Goal: Task Accomplishment & Management: Manage account settings

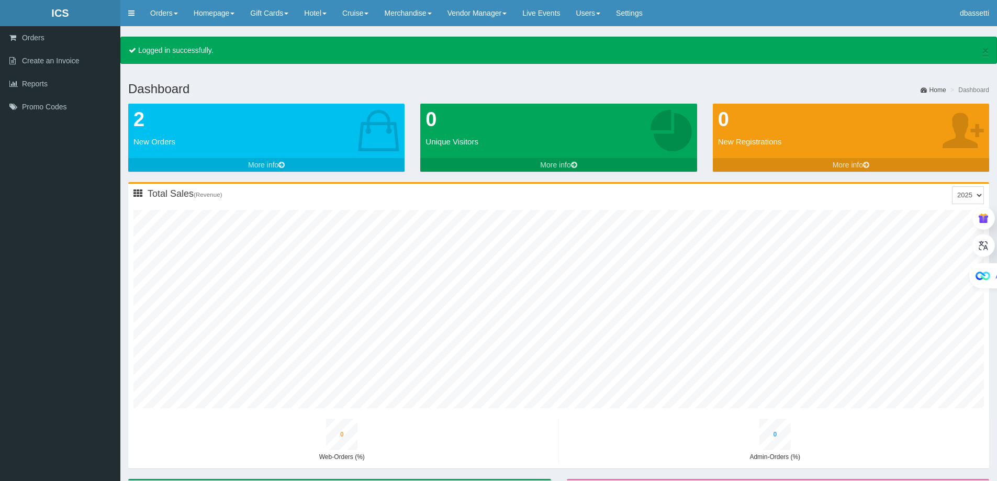
type input "0"
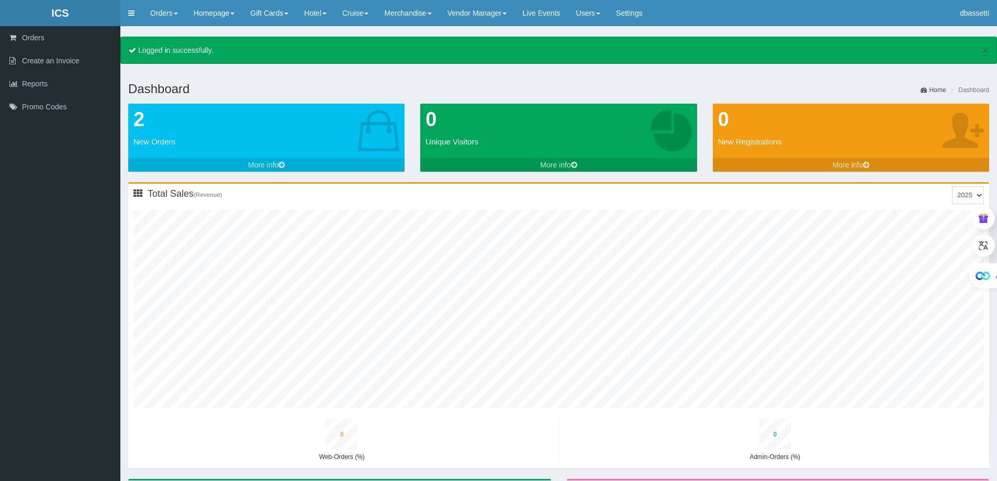
type input "0"
type input "1"
type input "0"
type input "1"
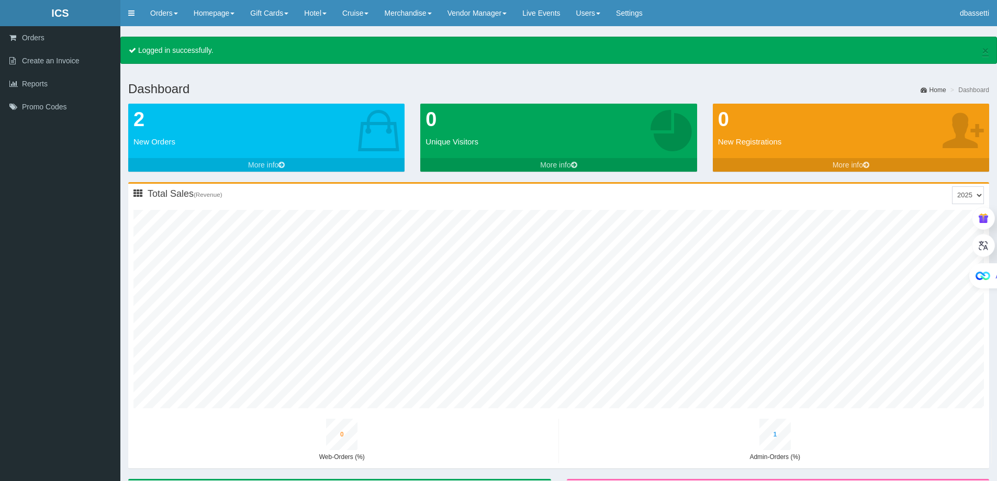
type input "0"
type input "2"
type input "0"
type input "2"
type input "0"
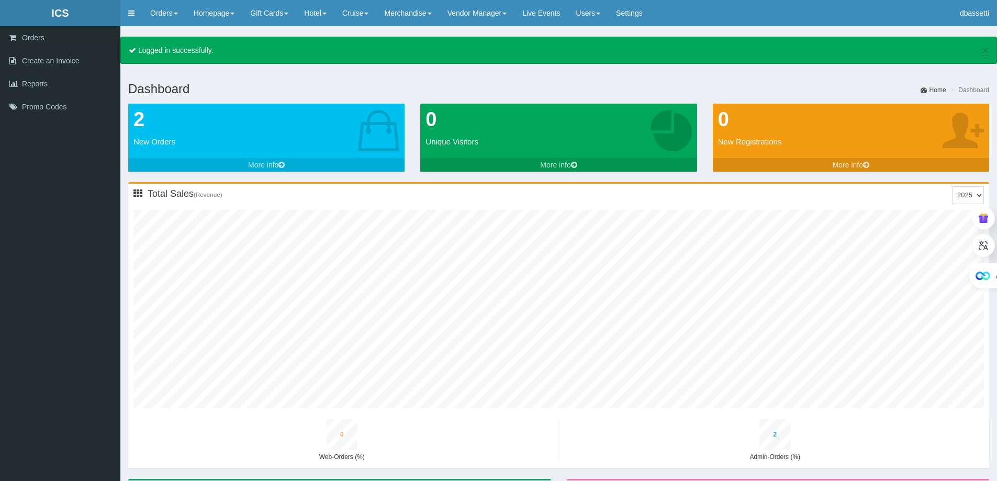
type input "3"
type input "0"
type input "4"
type input "0"
type input "5"
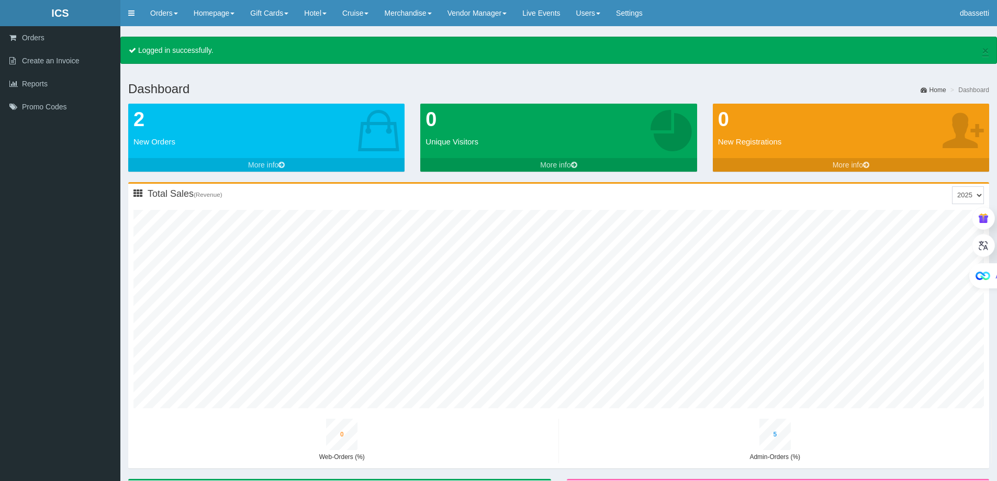
type input "0"
type input "6"
type input "0"
type input "8"
type input "0"
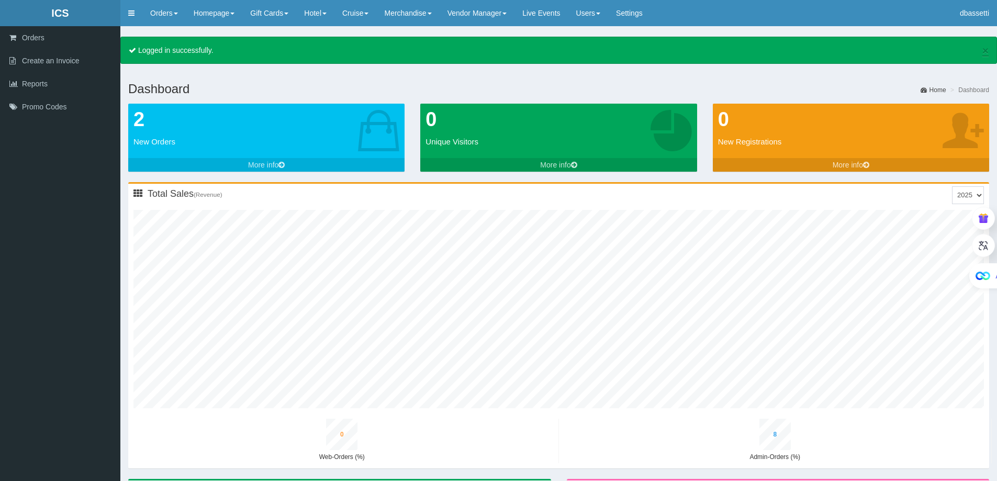
type input "9"
type input "0"
type input "11"
type input "0"
type input "12"
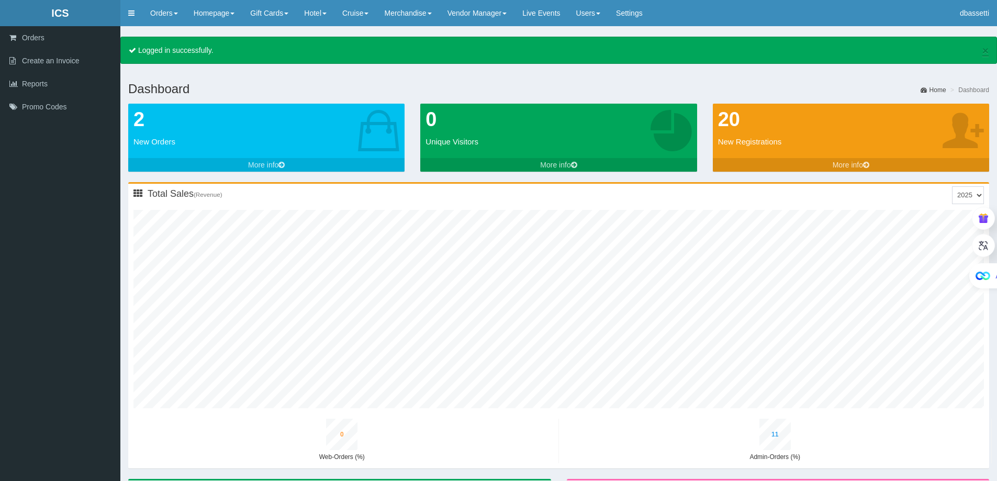
type input "1"
type input "5"
type input "0"
type input "8"
type input "1"
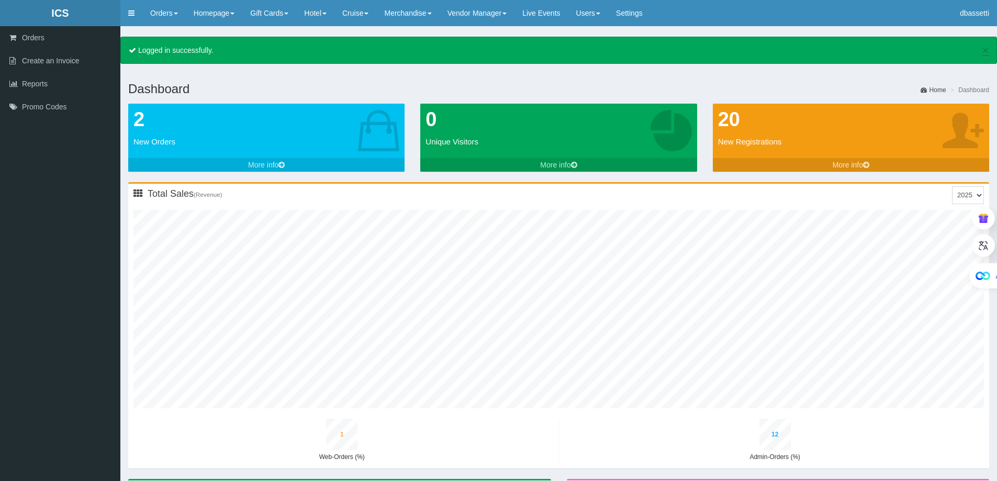
type input "14"
type input "1"
type input "6"
type input "0"
type input "10"
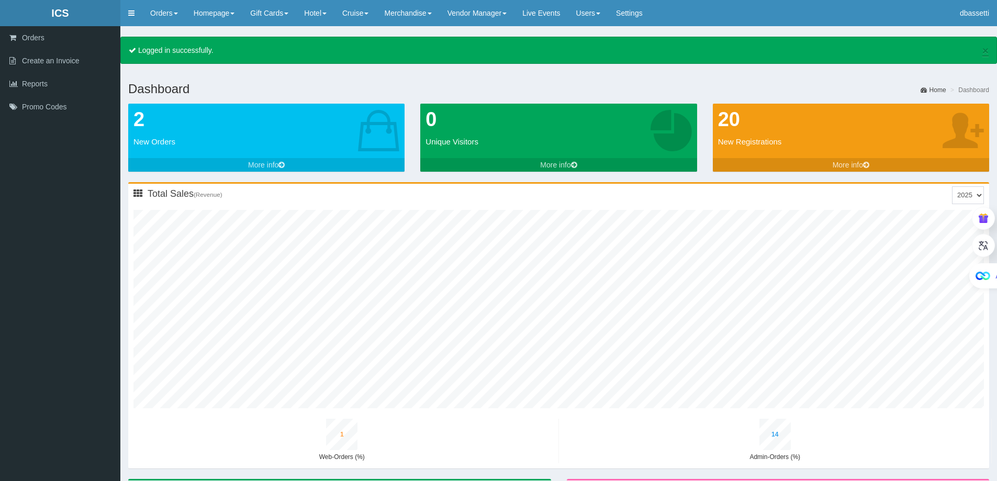
type input "1"
type input "16"
type input "1"
type input "7"
type input "0"
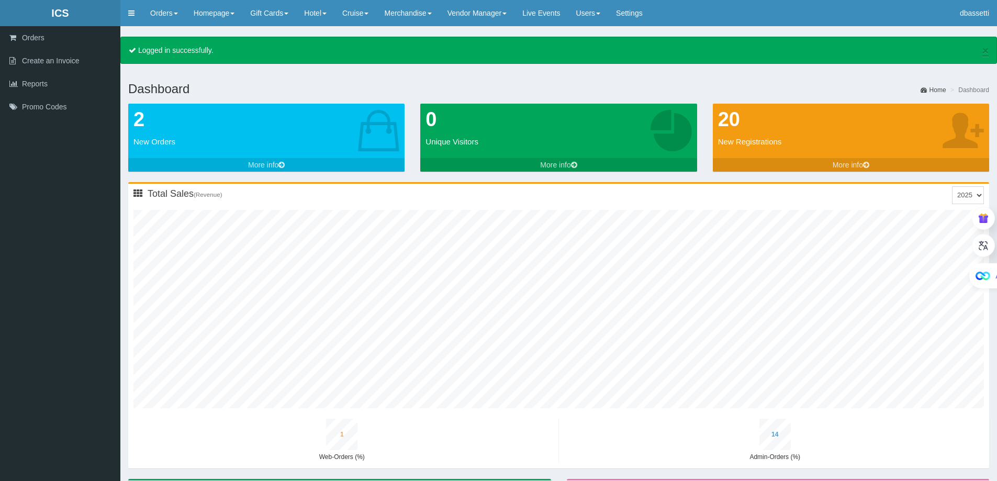
type input "11"
type input "1"
type input "18"
type input "2"
type input "8"
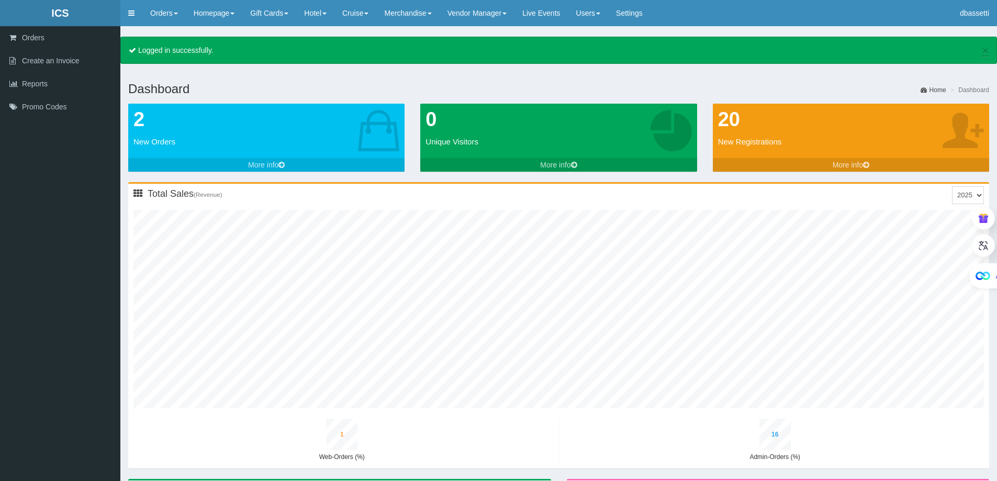
type input "0"
type input "13"
type input "1"
type input "20"
type input "2"
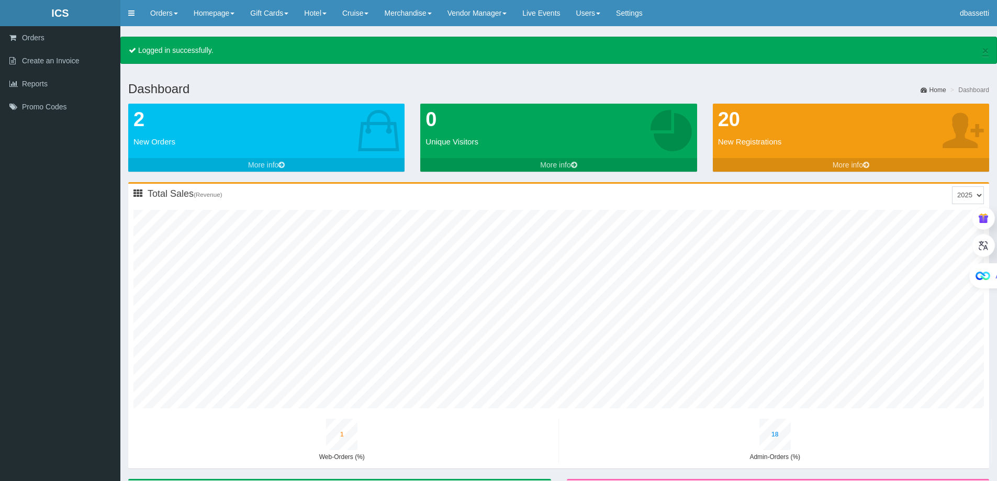
type input "10"
type input "0"
type input "15"
type input "1"
type input "22"
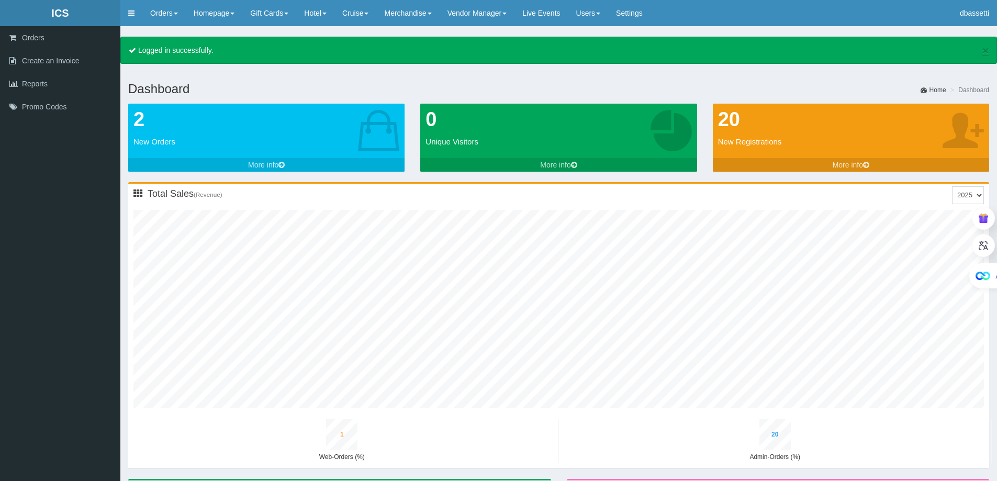
type input "2"
type input "11"
type input "0"
type input "17"
type input "1"
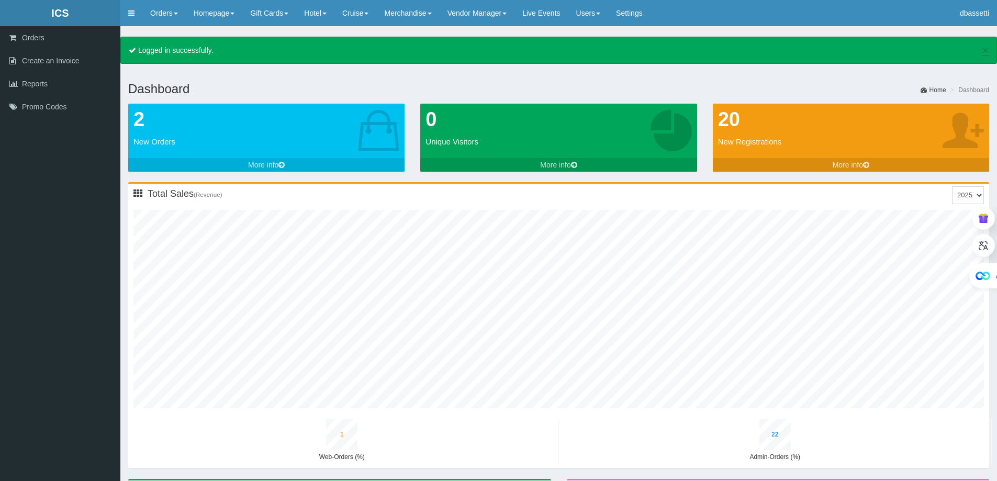
type input "24"
type input "2"
type input "13"
type input "0"
type input "19"
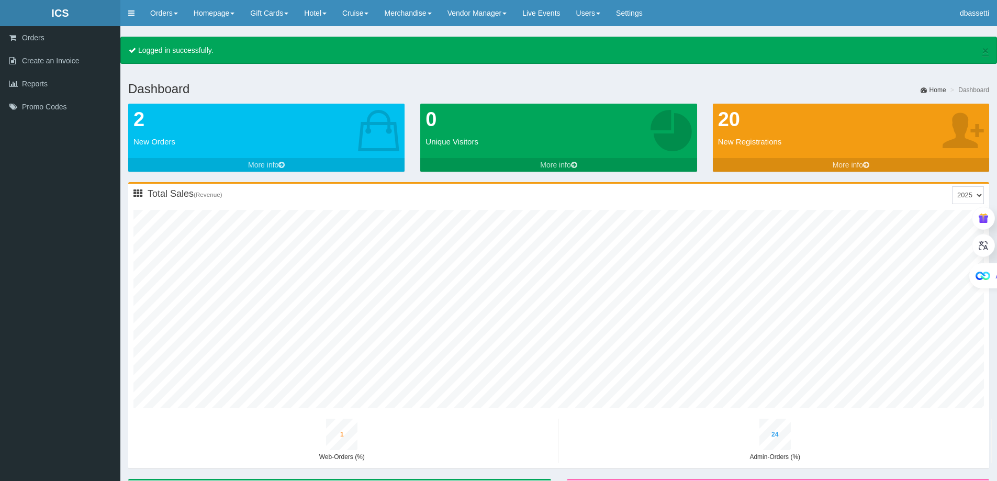
scroll to position [285, 861]
type input "1"
type input "26"
type input "3"
type input "14"
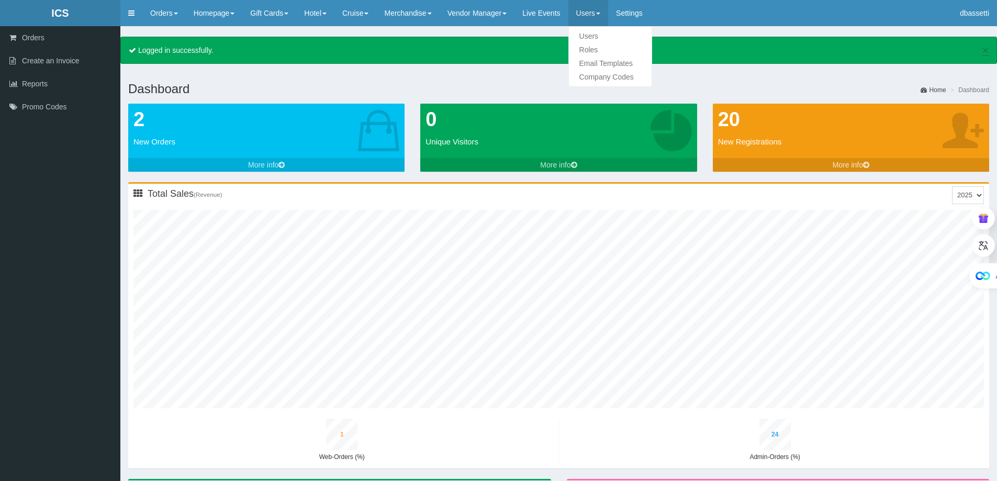
type input "0"
type input "21"
type input "1"
type input "28"
type input "3"
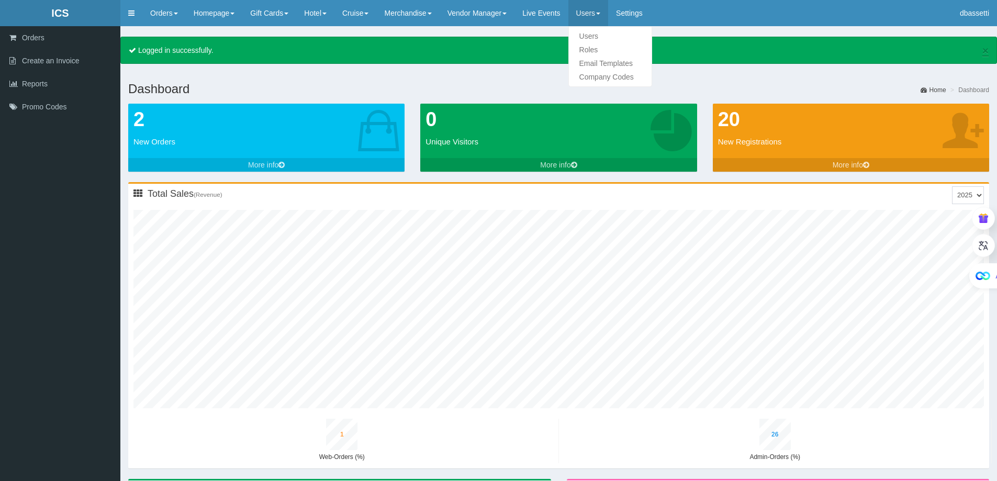
type input "16"
type input "1"
type input "23"
type input "1"
type input "31"
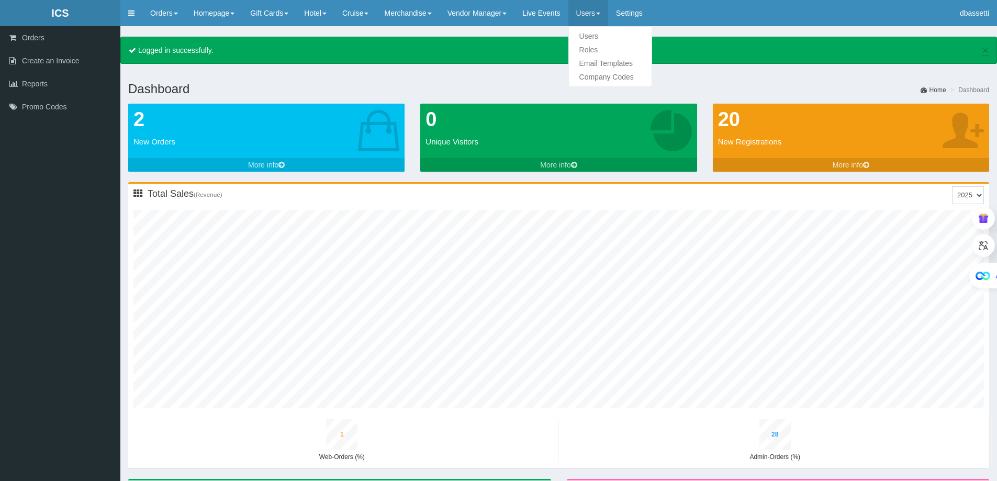
type input "3"
type input "18"
type input "1"
type input "25"
type input "1"
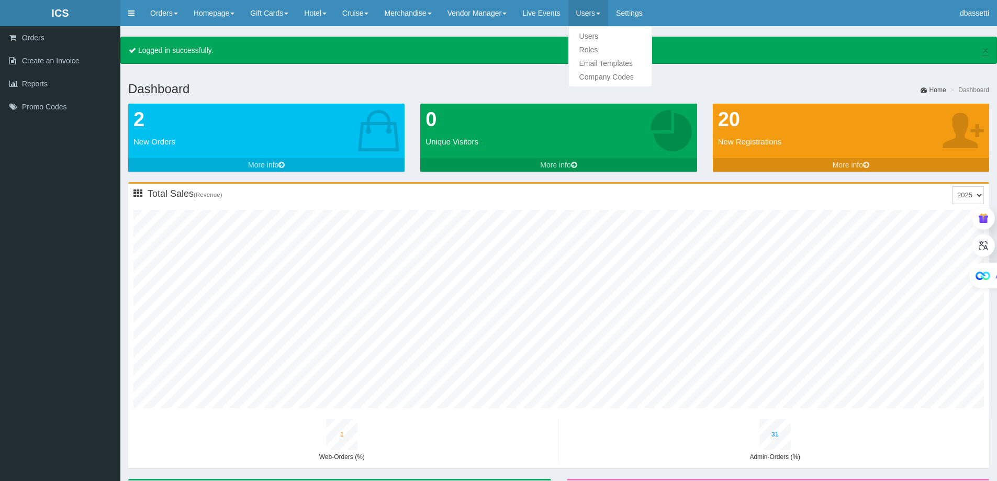
type input "33"
type input "4"
type input "20"
type input "1"
type input "28"
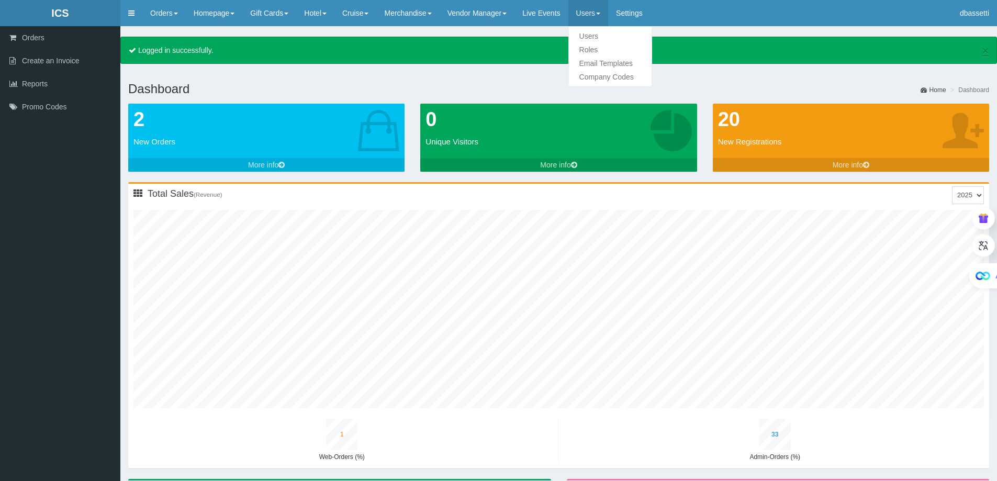
type input "1"
type input "36"
type input "4"
type input "22"
type input "1"
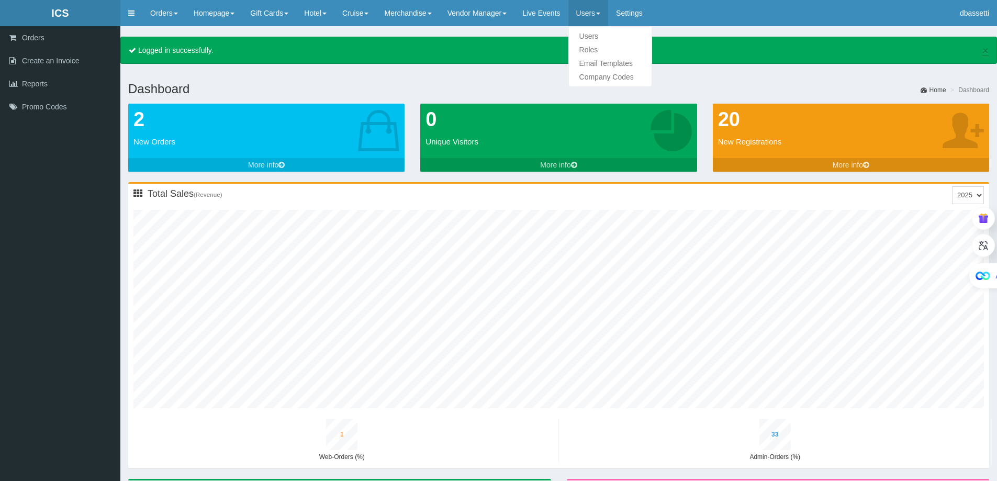
type input "30"
type input "1"
type input "38"
type input "4"
type input "24"
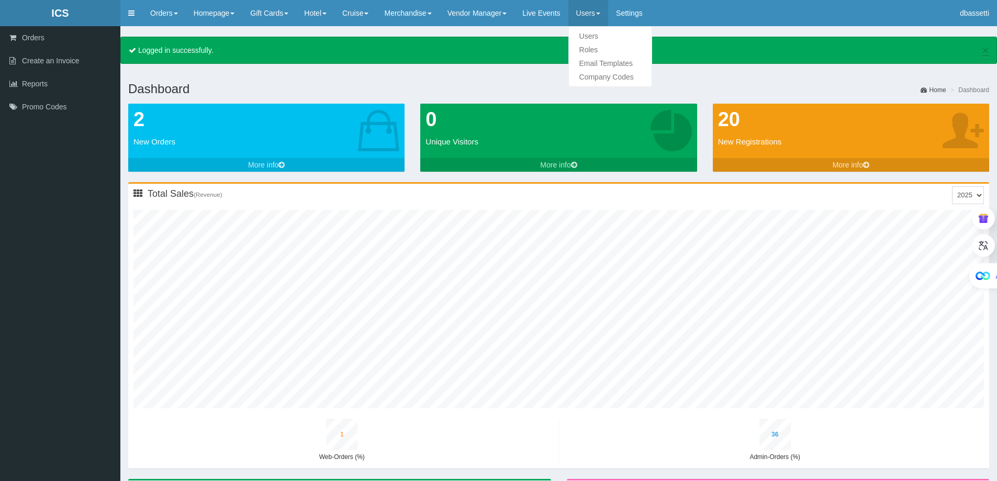
type input "1"
type input "32"
type input "1"
type input "41"
type input "5"
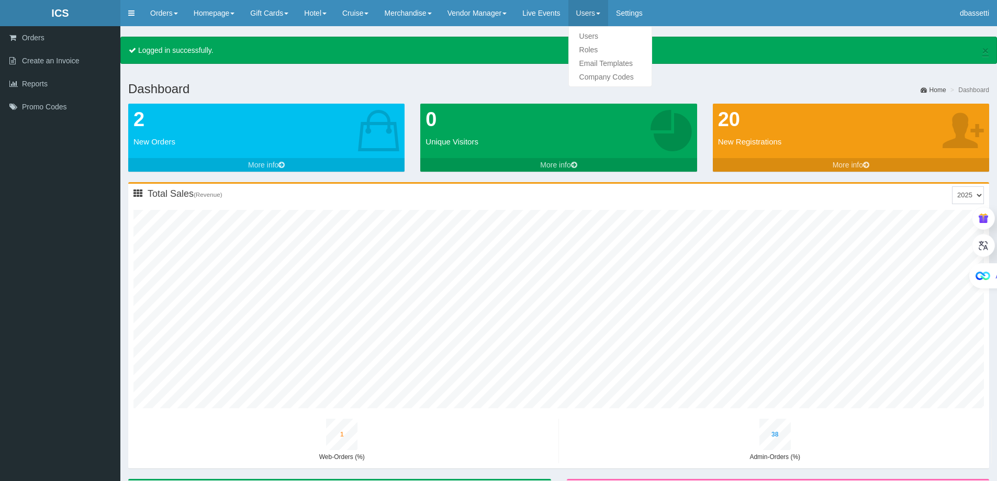
type input "26"
type input "1"
type input "35"
type input "2"
type input "43"
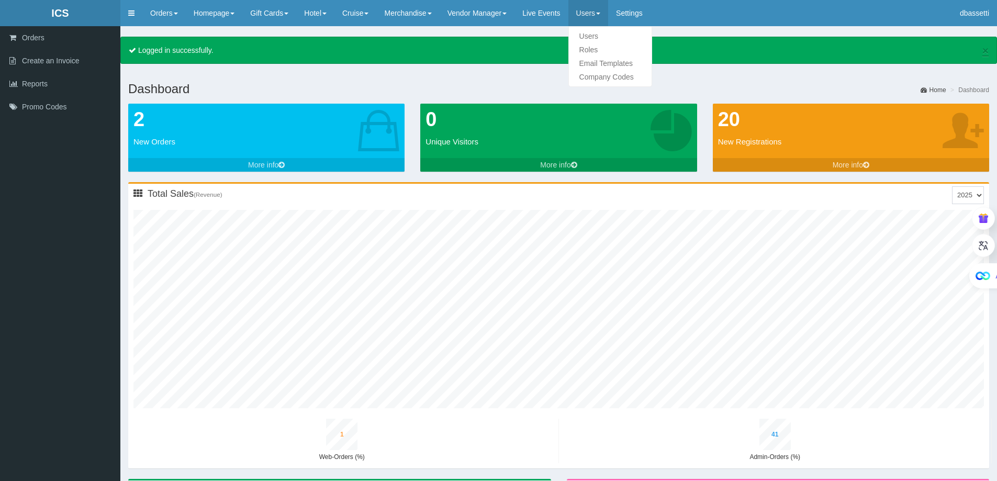
type input "5"
type input "28"
type input "1"
type input "37"
type input "2"
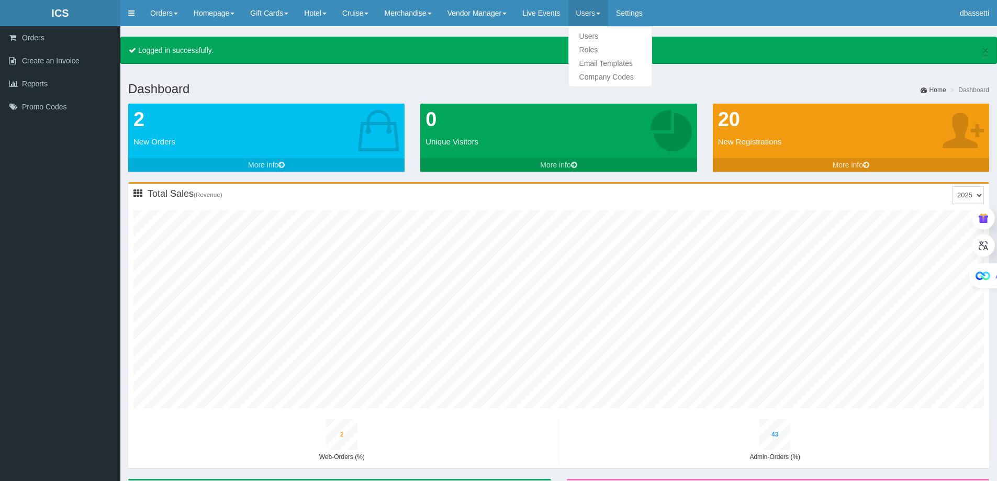
type input "46"
type input "6"
type input "30"
type input "1"
type input "39"
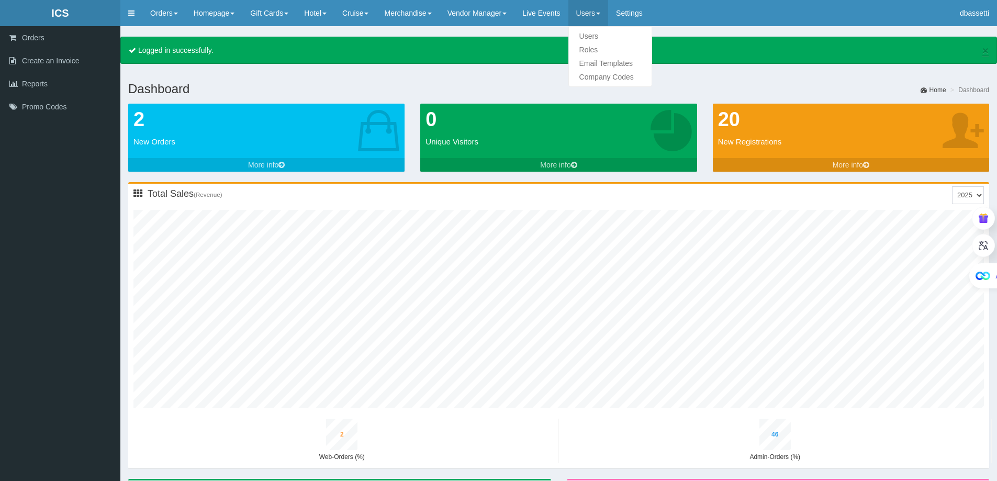
type input "2"
type input "48"
type input "6"
type input "32"
type input "1"
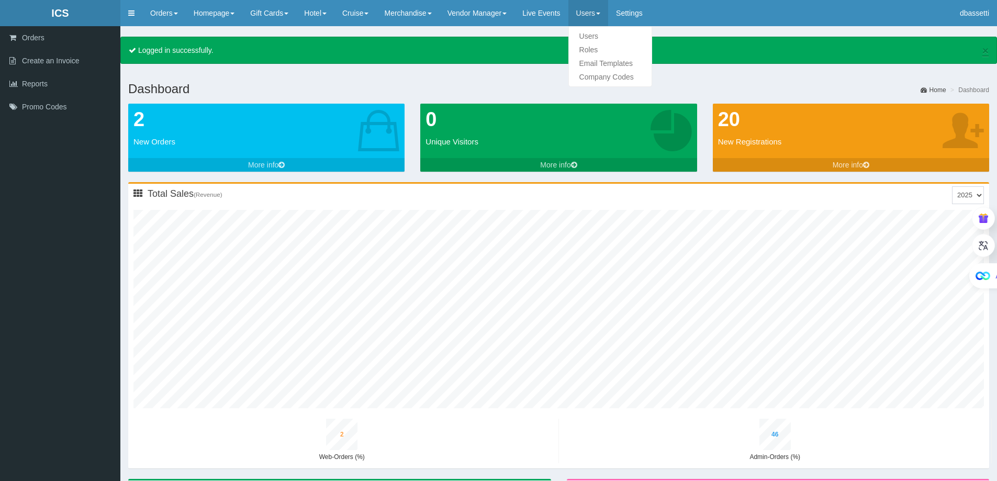
type input "42"
type input "2"
type input "51"
type input "6"
type input "34"
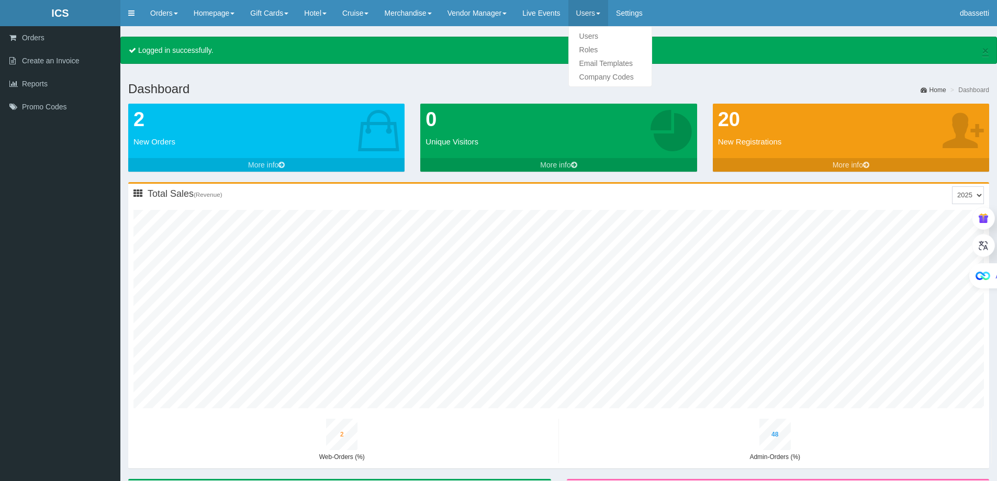
type input "1"
type input "45"
type input "2"
type input "53"
type input "7"
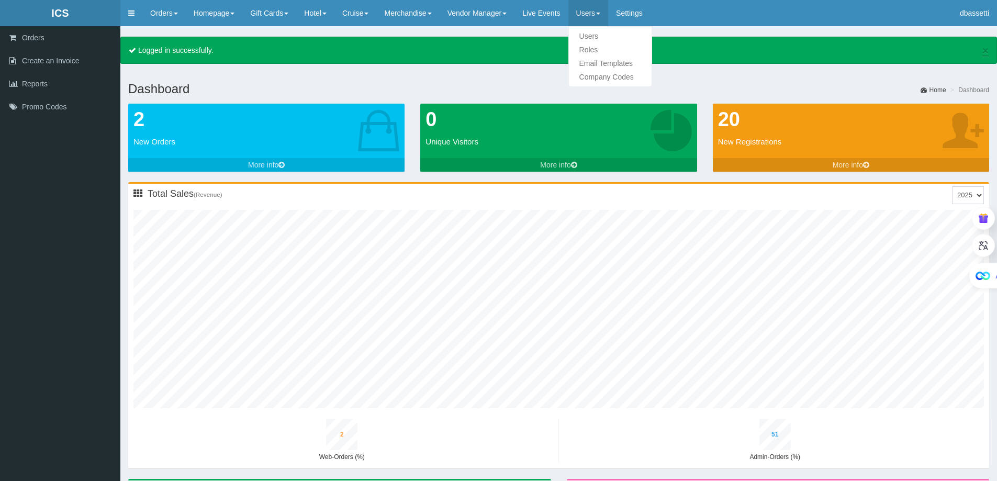
type input "36"
type input "1"
type input "47"
type input "2"
type input "56"
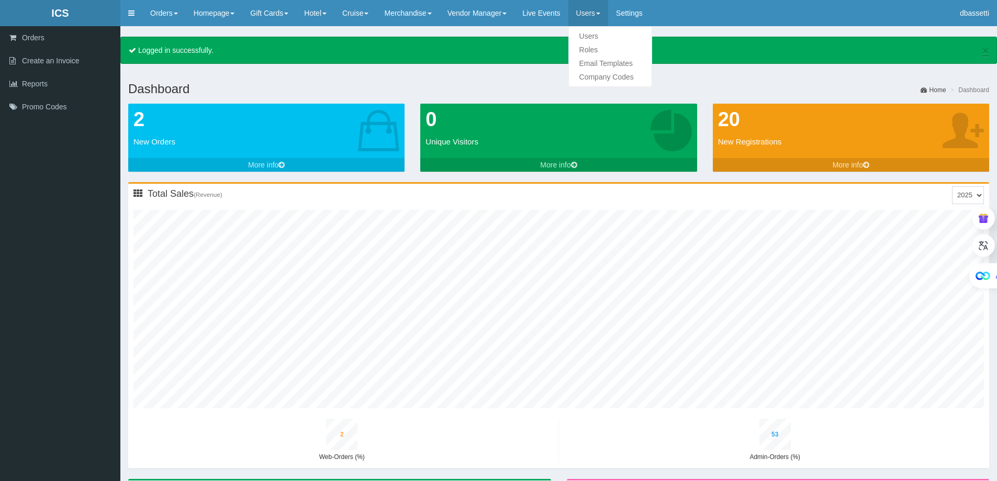
type input "7"
type input "38"
type input "1"
type input "50"
type input "2"
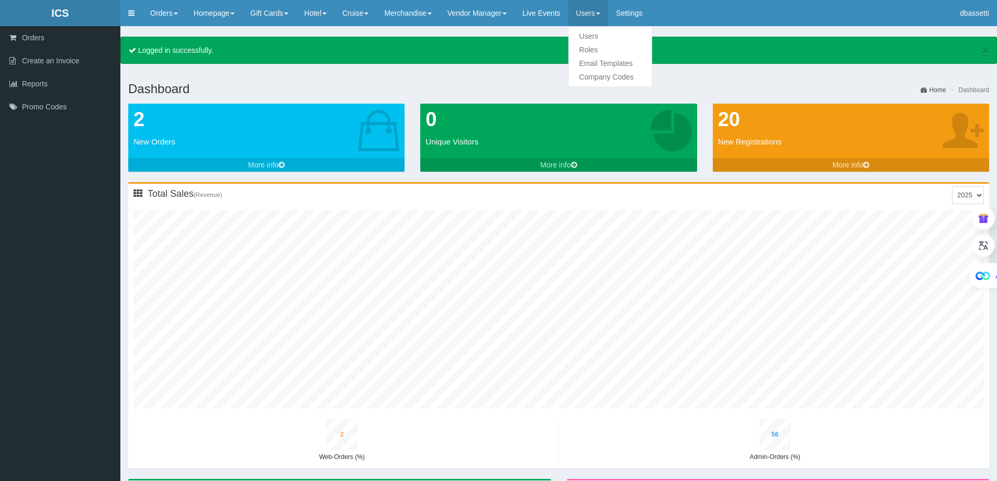
type input "58"
type input "8"
type input "41"
type input "1"
type input "52"
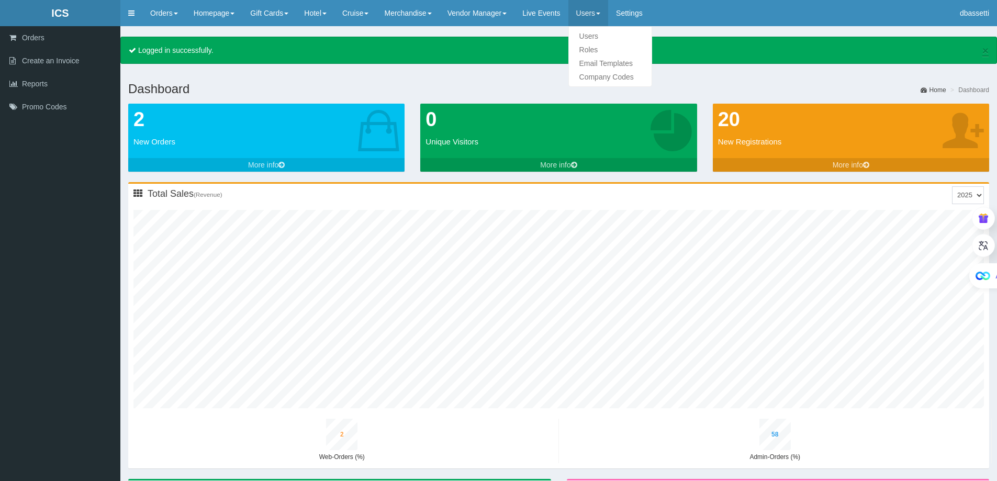
type input "2"
type input "61"
type input "8"
type input "43"
type input "1"
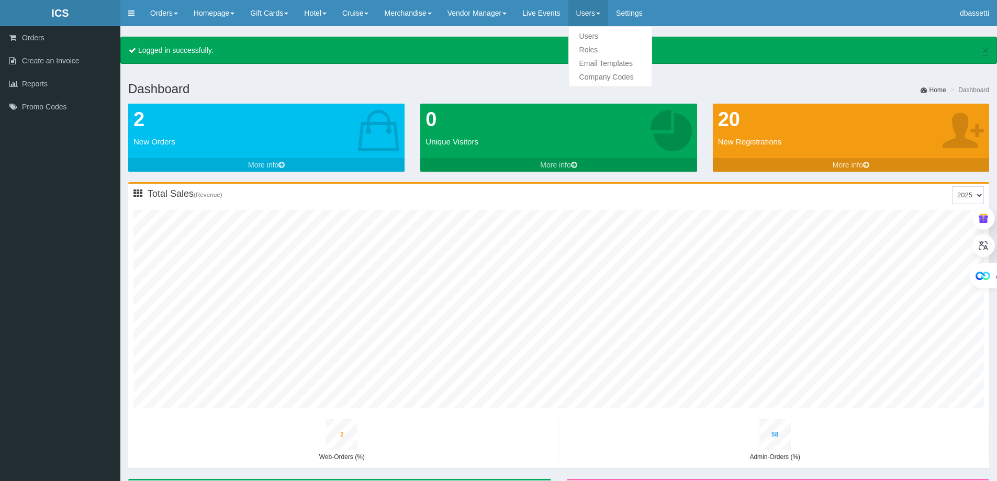
type input "55"
type input "2"
type input "63"
type input "8"
type input "45"
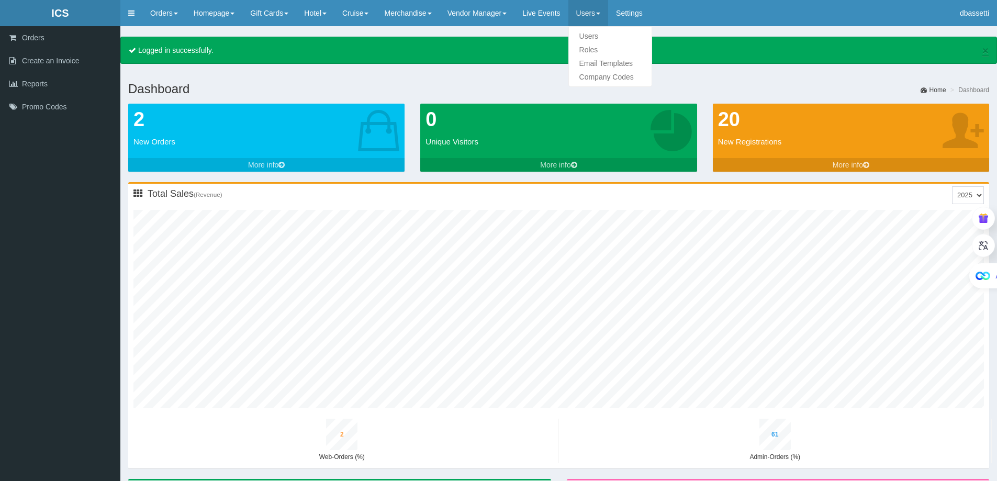
type input "1"
type input "57"
type input "2"
type input "65"
type input "9"
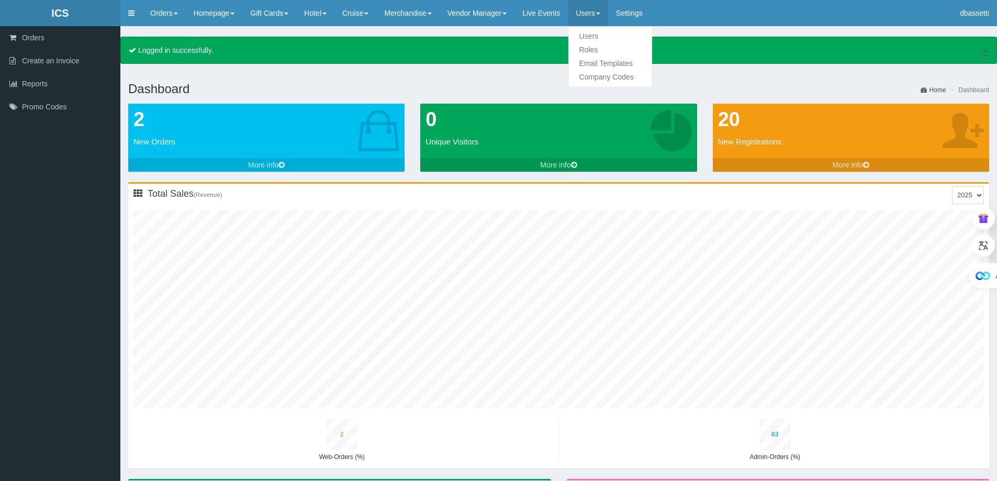
type input "47"
type input "1"
type input "60"
type input "2"
type input "68"
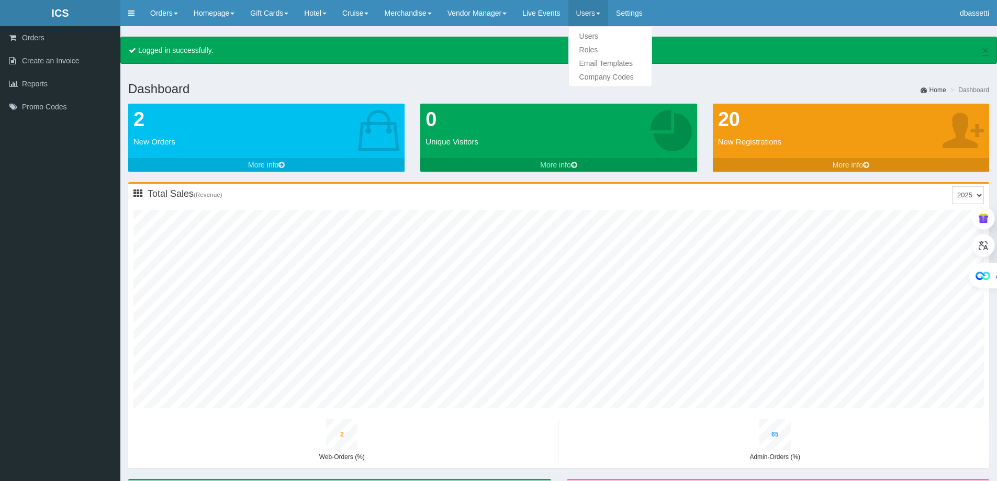
type input "9"
type input "49"
type input "1"
type input "62"
type input "3"
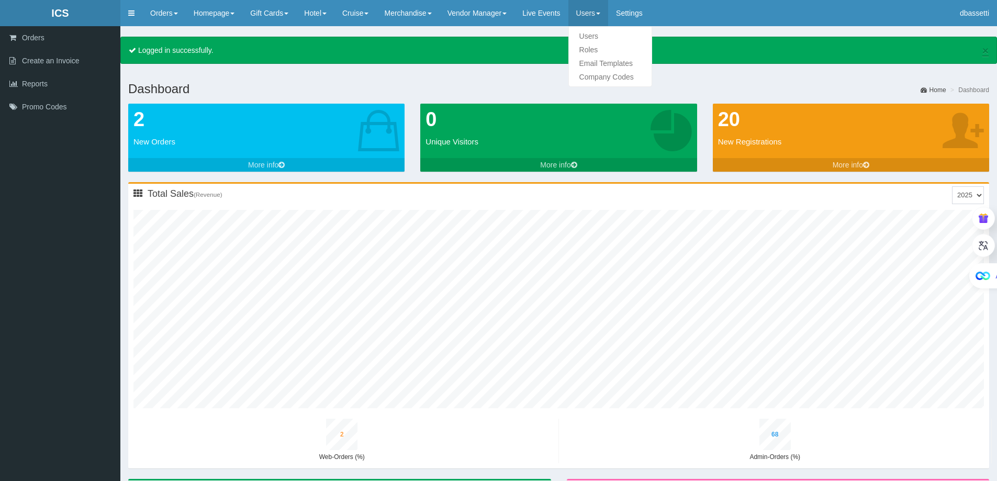
type input "70"
type input "10"
type input "52"
type input "1"
type input "65"
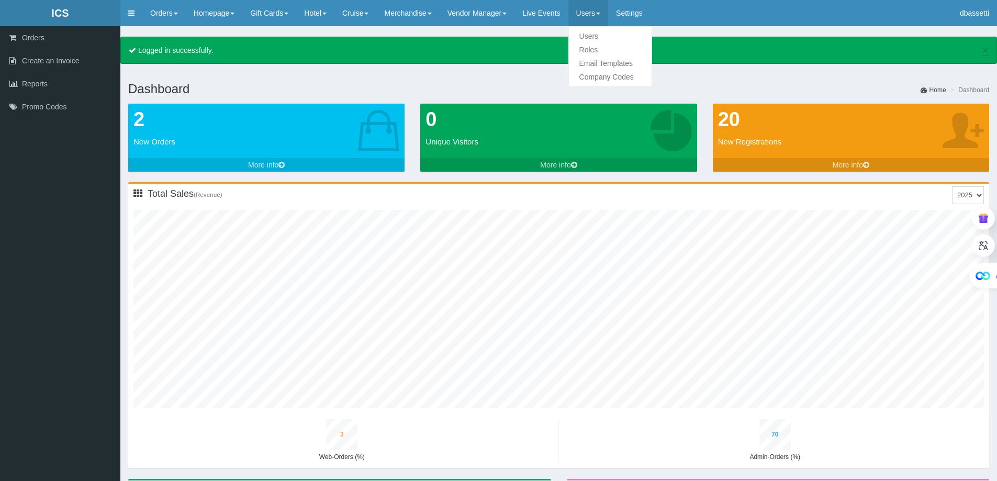
type input "3"
type input "72"
type input "10"
type input "54"
type input "2"
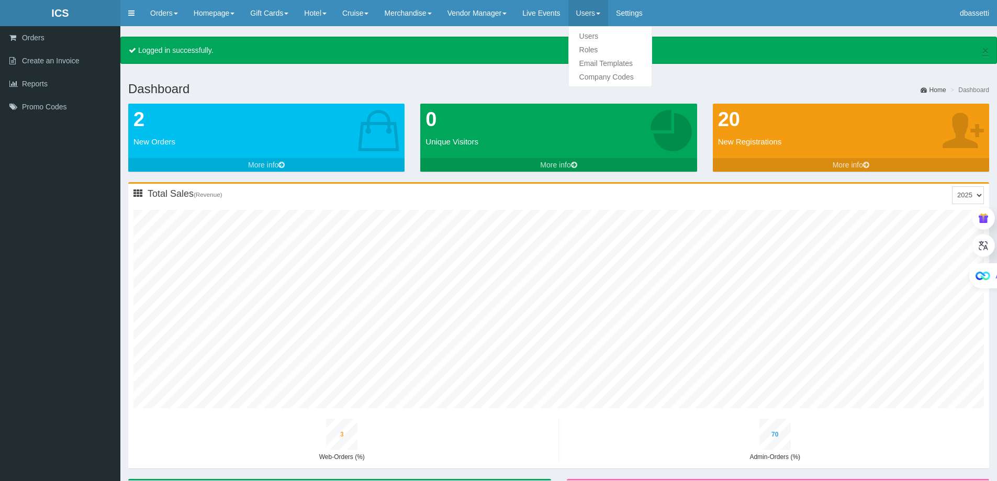
type input "67"
type input "3"
type input "74"
type input "10"
type input "56"
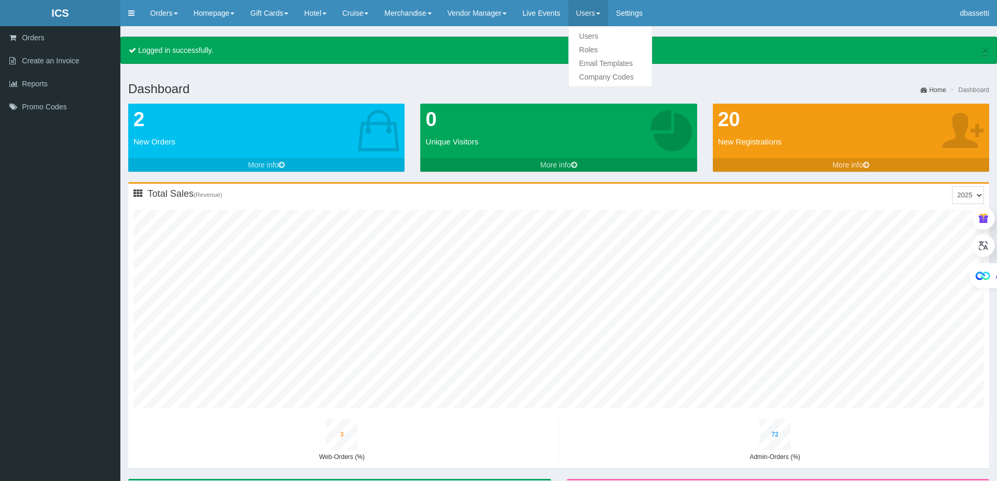
type input "2"
type input "69"
type input "3"
type input "76"
type input "11"
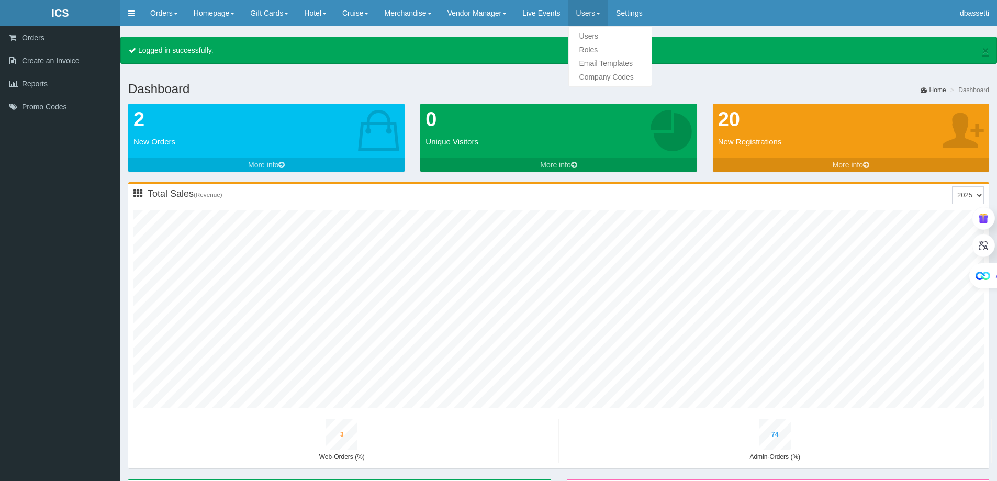
type input "58"
click at [602, 37] on link "Users" at bounding box center [610, 36] width 83 height 14
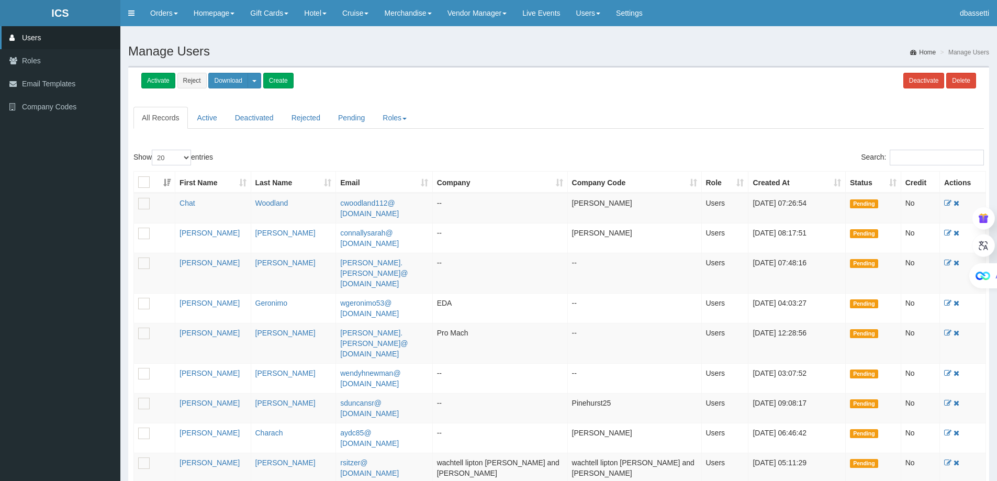
click at [915, 167] on div "Search:" at bounding box center [775, 159] width 417 height 18
click at [916, 163] on input "Search:" at bounding box center [936, 158] width 94 height 16
paste input "Catherine Wirtz"
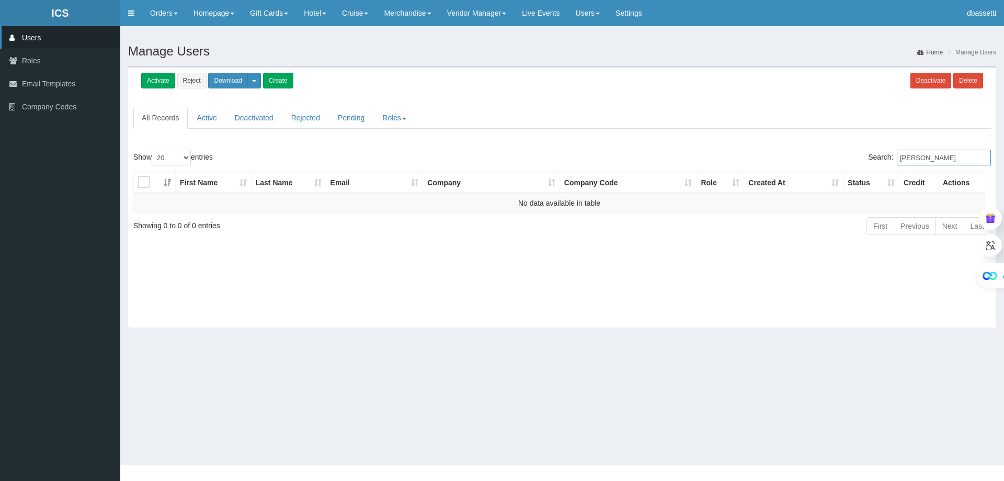
drag, startPoint x: 930, startPoint y: 157, endPoint x: 783, endPoint y: 156, distance: 147.0
click at [793, 158] on div "Search: Catherine Wirtz" at bounding box center [780, 159] width 421 height 18
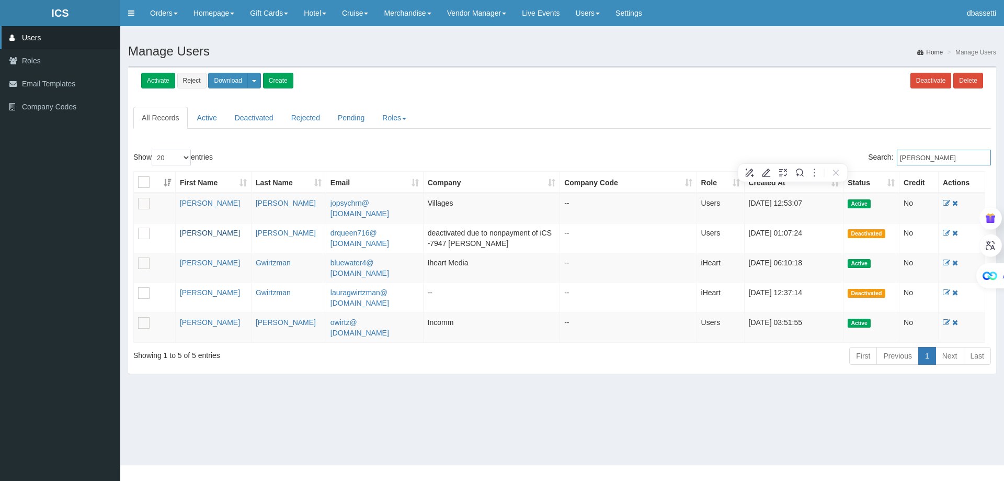
type input "[PERSON_NAME]"
click at [200, 231] on link "[PERSON_NAME]" at bounding box center [210, 233] width 60 height 8
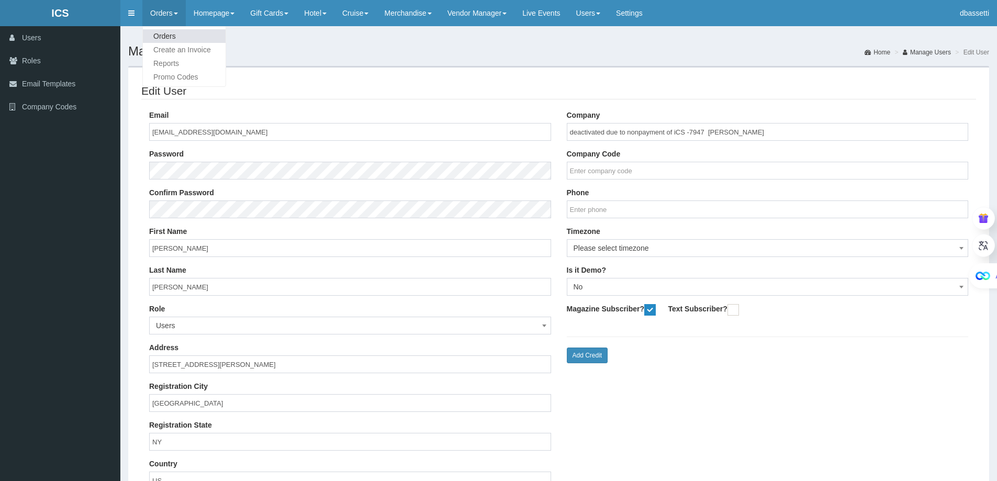
click at [162, 34] on link "Orders" at bounding box center [184, 36] width 83 height 14
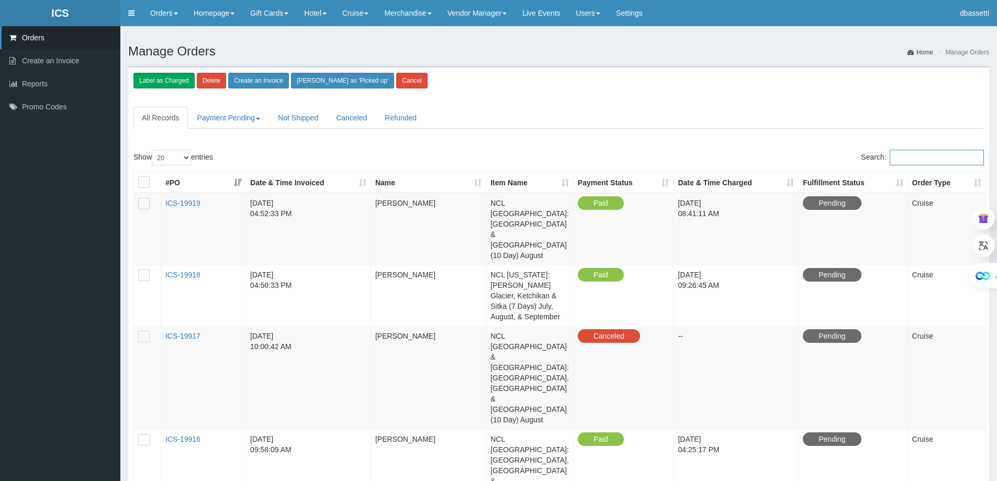
click at [912, 164] on input "Search:" at bounding box center [936, 158] width 94 height 16
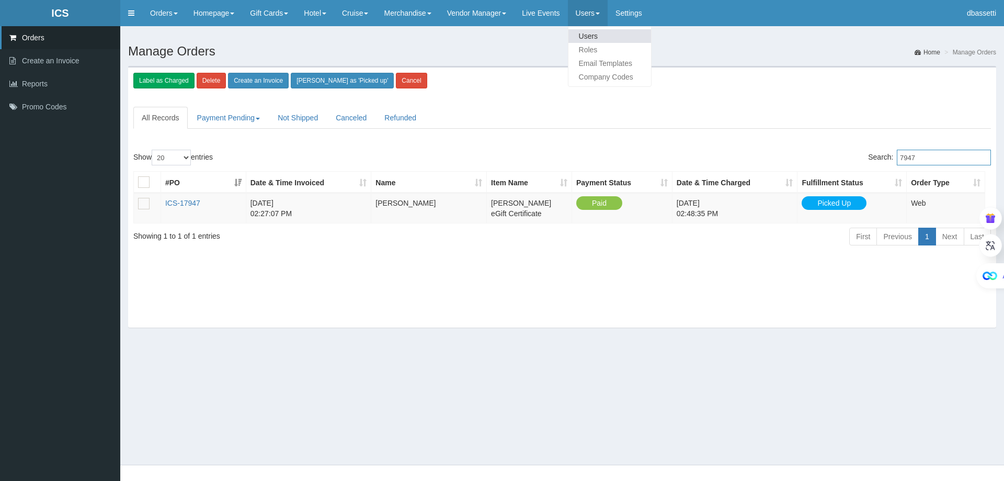
type input "7947"
click at [600, 33] on link "Users" at bounding box center [610, 36] width 83 height 14
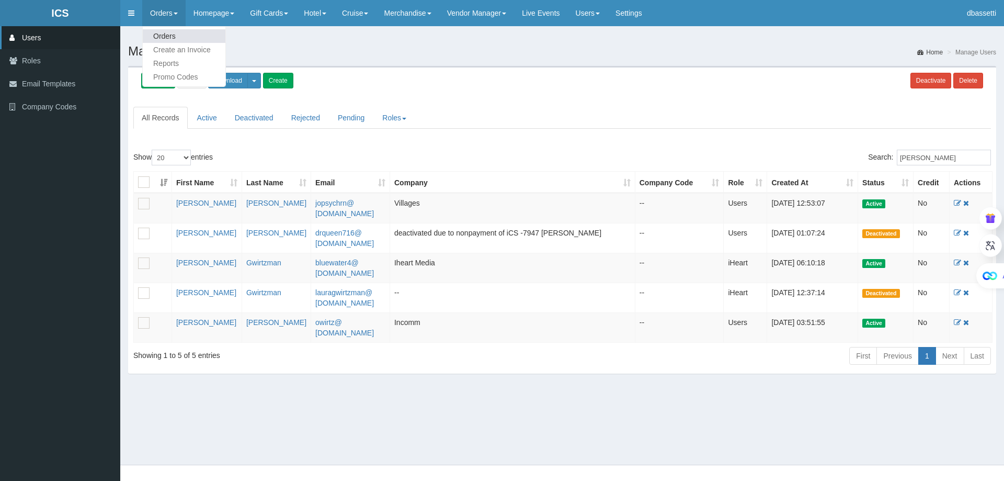
click at [168, 37] on link "Orders" at bounding box center [184, 36] width 83 height 14
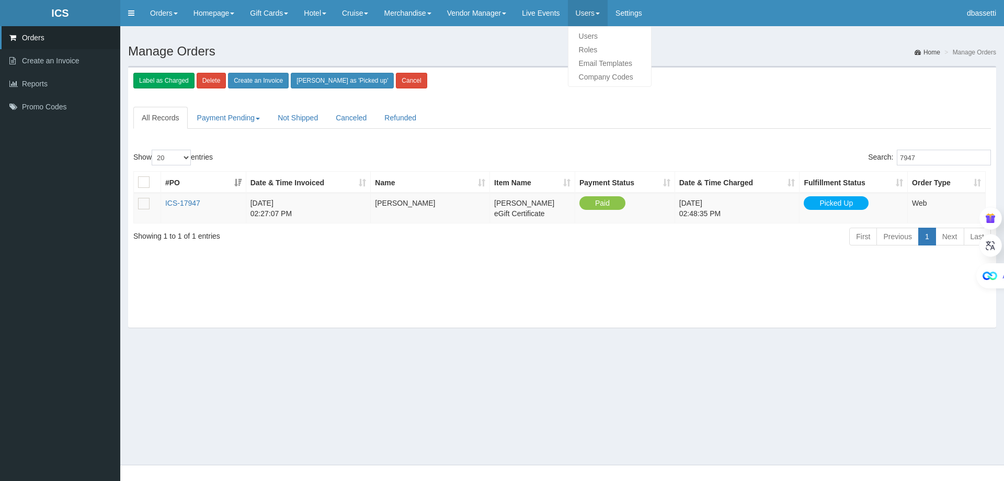
click at [606, 19] on link "Users" at bounding box center [588, 13] width 40 height 26
click at [603, 33] on link "Users" at bounding box center [610, 36] width 83 height 14
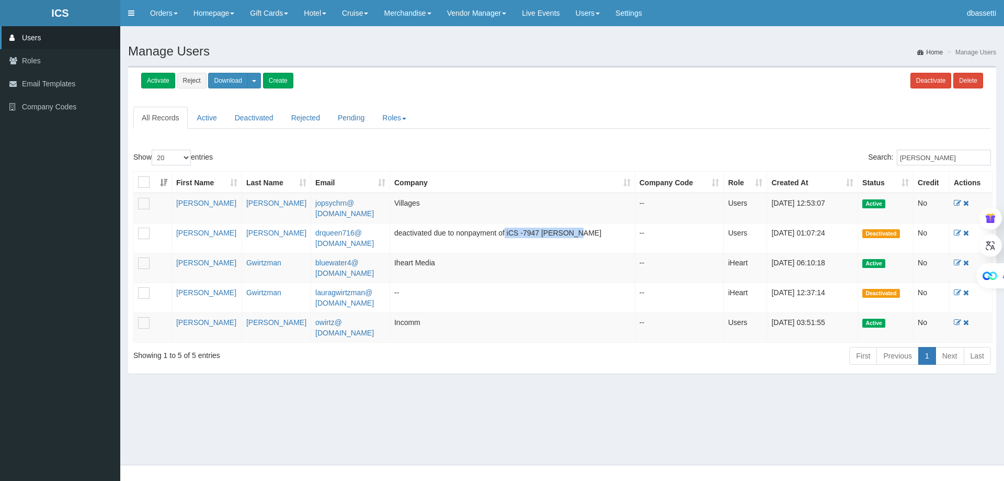
drag, startPoint x: 504, startPoint y: 233, endPoint x: 578, endPoint y: 230, distance: 74.3
click at [578, 230] on td "deactivated due to nonpayment of iCS -7947 [PERSON_NAME]" at bounding box center [512, 238] width 245 height 30
drag, startPoint x: 412, startPoint y: 233, endPoint x: 579, endPoint y: 234, distance: 166.9
click at [579, 234] on td "deactivated due to nonpayment of iCS -7947 [PERSON_NAME]" at bounding box center [512, 238] width 245 height 30
click at [612, 234] on td "deactivated due to nonpayment of iCS -7947 [PERSON_NAME]" at bounding box center [512, 238] width 245 height 30
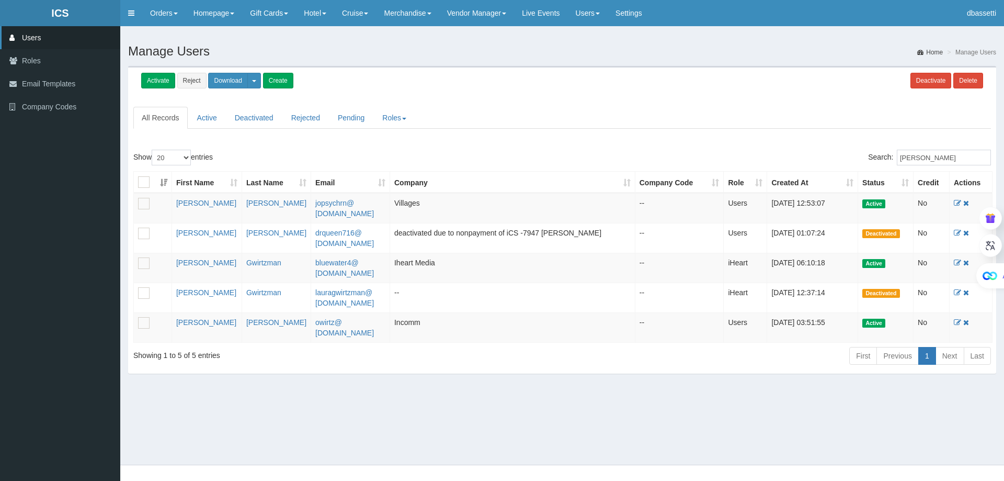
drag, startPoint x: 612, startPoint y: 234, endPoint x: 447, endPoint y: 235, distance: 165.3
click at [447, 235] on td "deactivated due to nonpayment of iCS -7947 [PERSON_NAME]" at bounding box center [512, 238] width 245 height 30
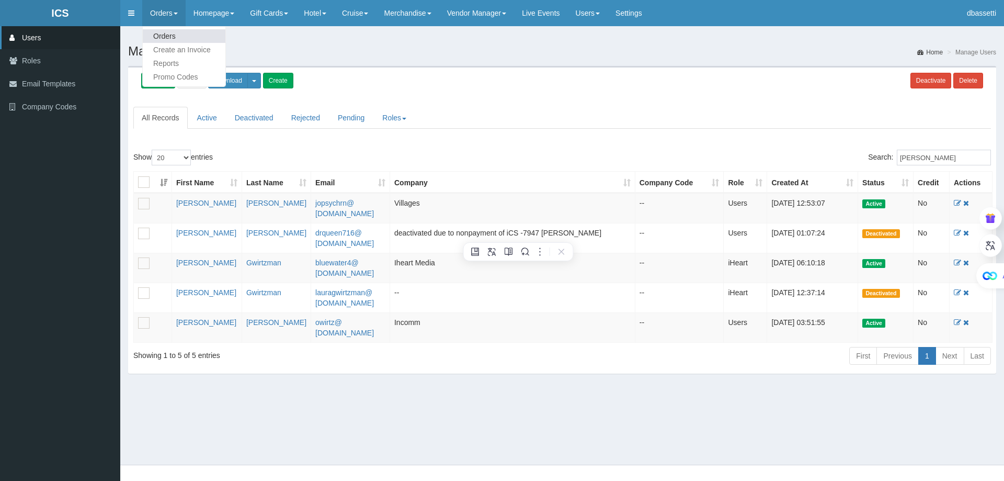
click at [168, 32] on link "Orders" at bounding box center [184, 36] width 83 height 14
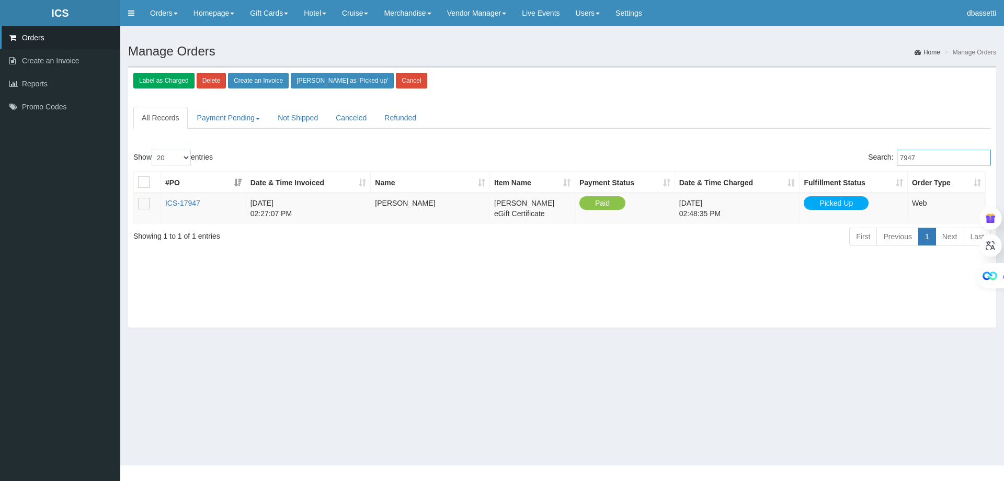
click at [929, 155] on input "7947" at bounding box center [944, 158] width 94 height 16
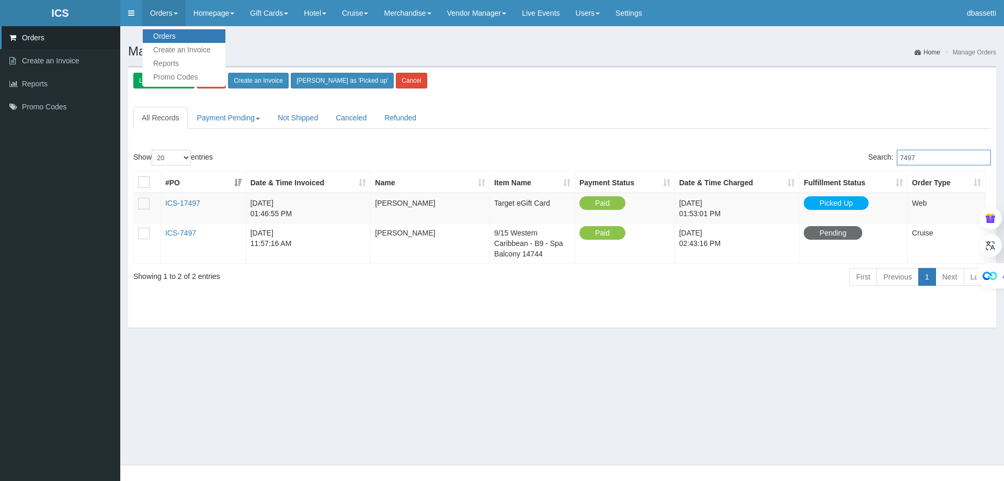
type input "7497"
click at [160, 39] on link "Orders" at bounding box center [184, 36] width 83 height 14
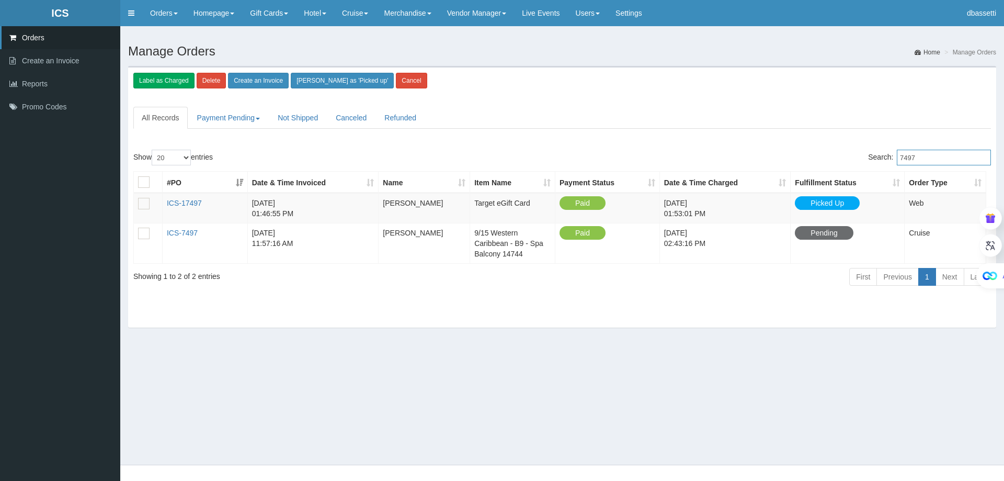
drag, startPoint x: 930, startPoint y: 159, endPoint x: 867, endPoint y: 156, distance: 63.4
click at [868, 156] on div "Search: 7497" at bounding box center [780, 159] width 421 height 18
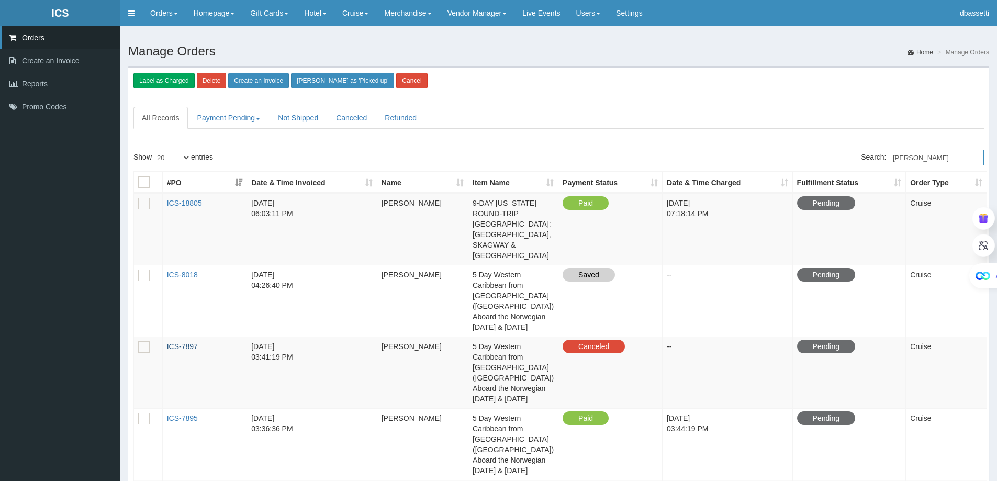
type input "[PERSON_NAME]"
click at [179, 342] on link "ICS-7897" at bounding box center [182, 346] width 31 height 8
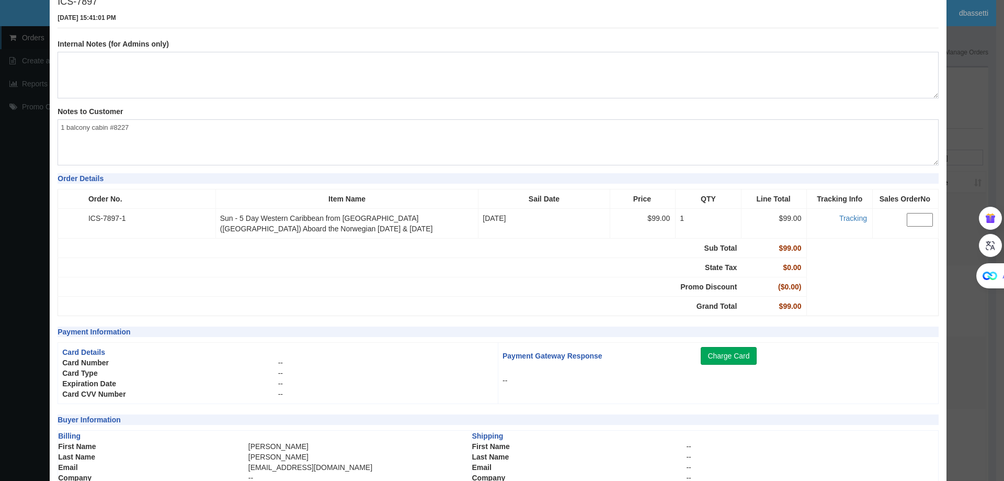
scroll to position [211, 0]
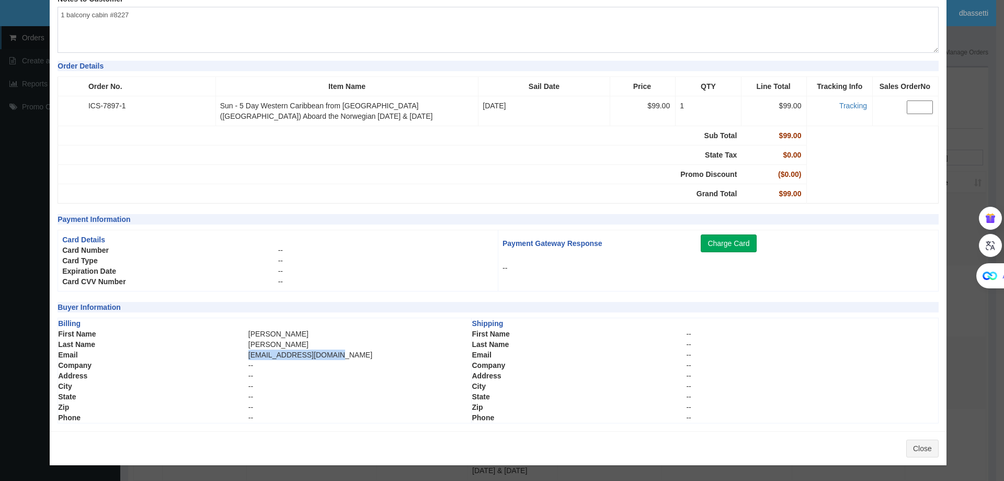
drag, startPoint x: 355, startPoint y: 355, endPoint x: 244, endPoint y: 354, distance: 110.4
click at [244, 354] on tr "Email Josepalomo65@gmail.com" at bounding box center [264, 354] width 413 height 10
copy tr "Josepalomo65@gmail.com"
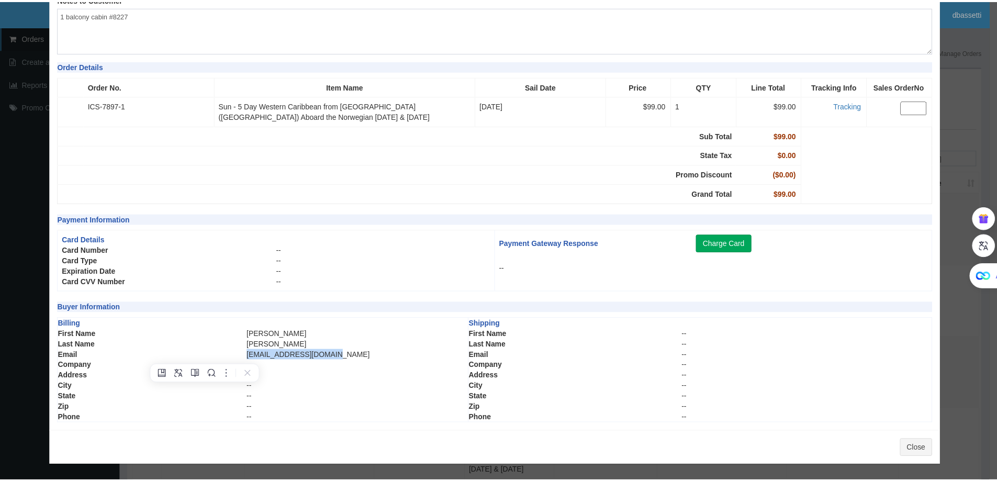
scroll to position [0, 0]
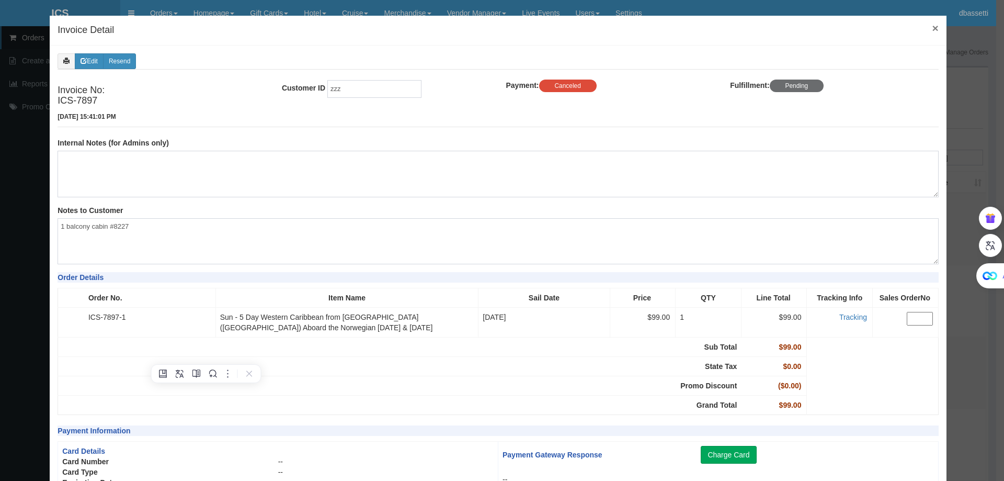
click at [932, 28] on span "×" at bounding box center [935, 28] width 6 height 12
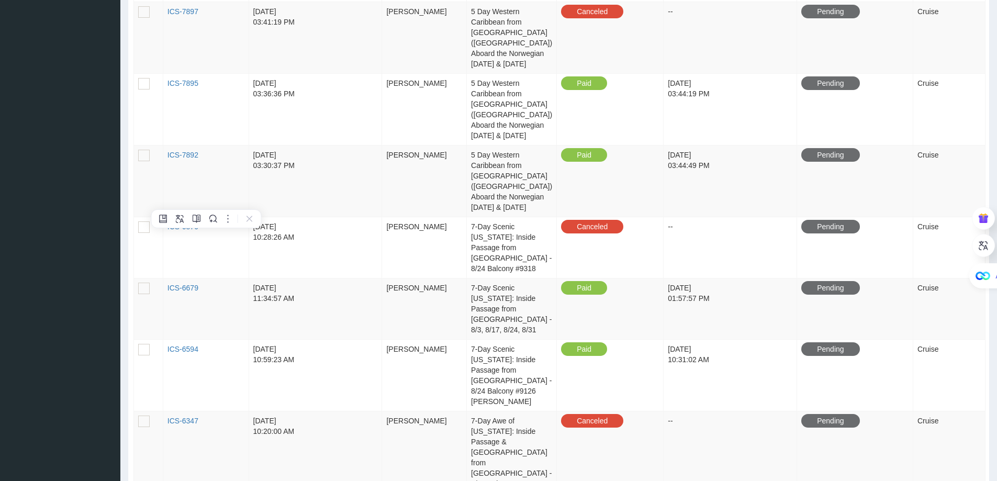
scroll to position [317, 0]
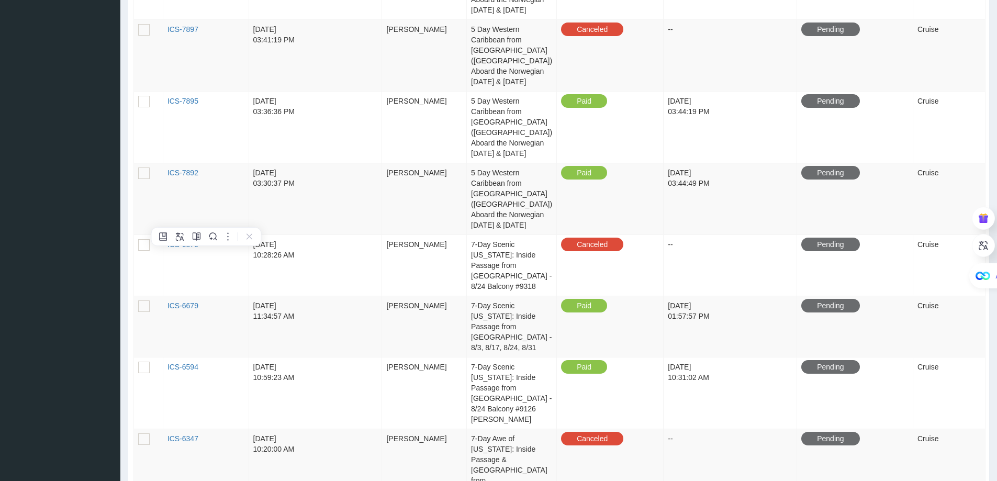
click at [508, 256] on td "7-Day Scenic [US_STATE]: Inside Passage from [GEOGRAPHIC_DATA] - 8/24 Balcony #…" at bounding box center [512, 264] width 90 height 61
click at [411, 234] on td "[PERSON_NAME]" at bounding box center [424, 264] width 85 height 61
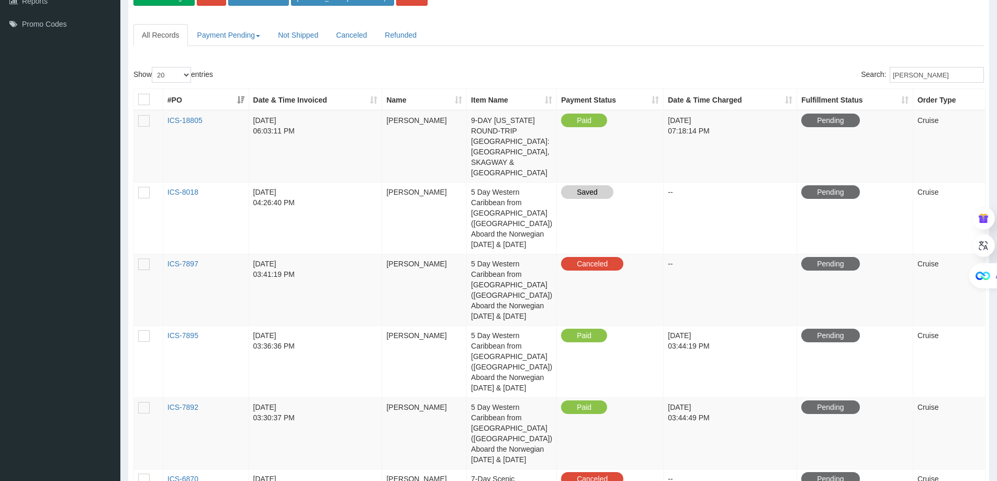
scroll to position [0, 0]
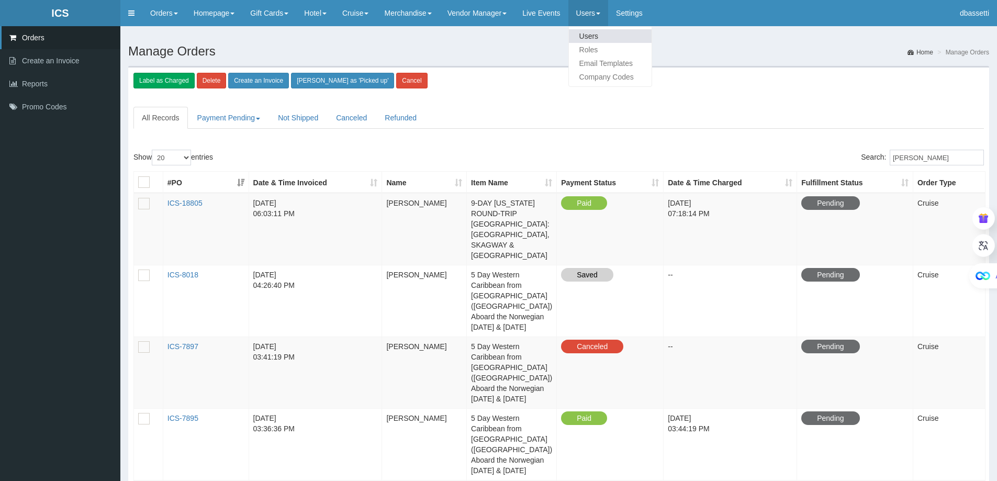
click at [601, 31] on link "Users" at bounding box center [610, 36] width 83 height 14
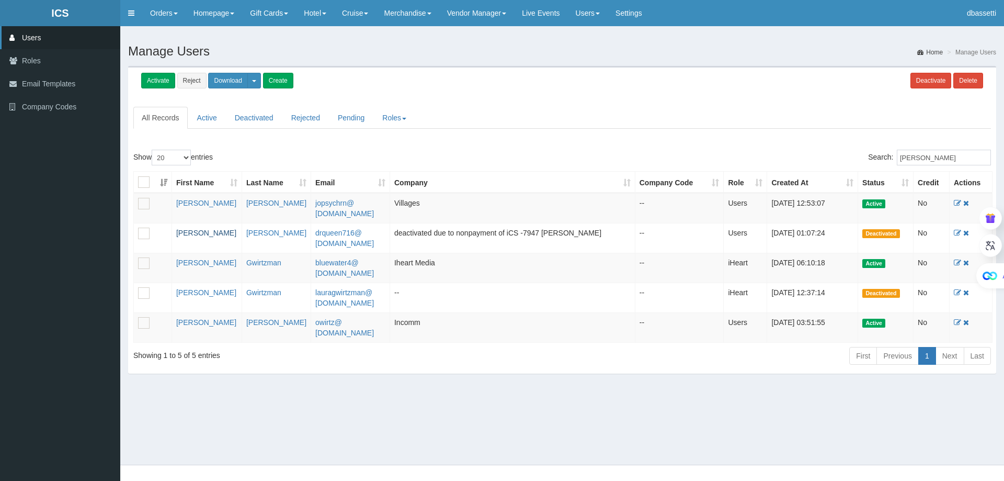
click at [196, 231] on link "[PERSON_NAME]" at bounding box center [206, 233] width 60 height 8
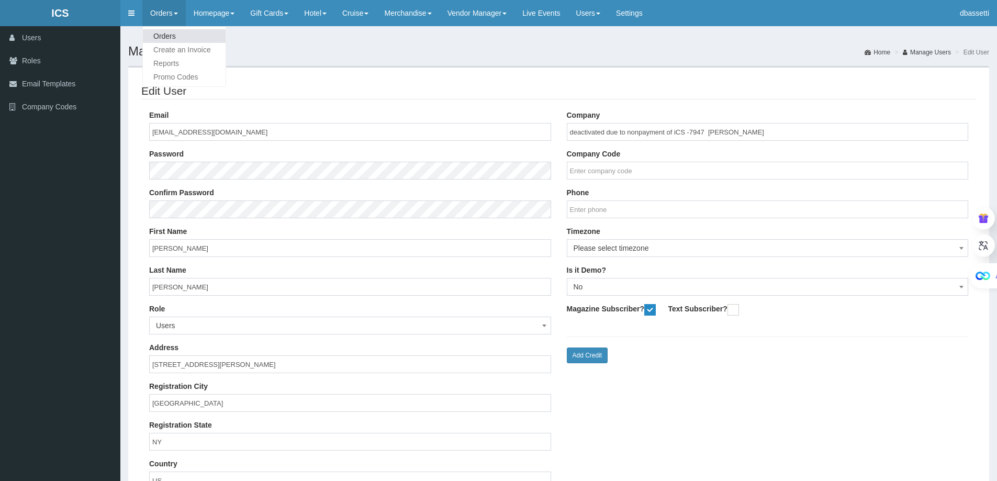
click at [166, 37] on link "Orders" at bounding box center [184, 36] width 83 height 14
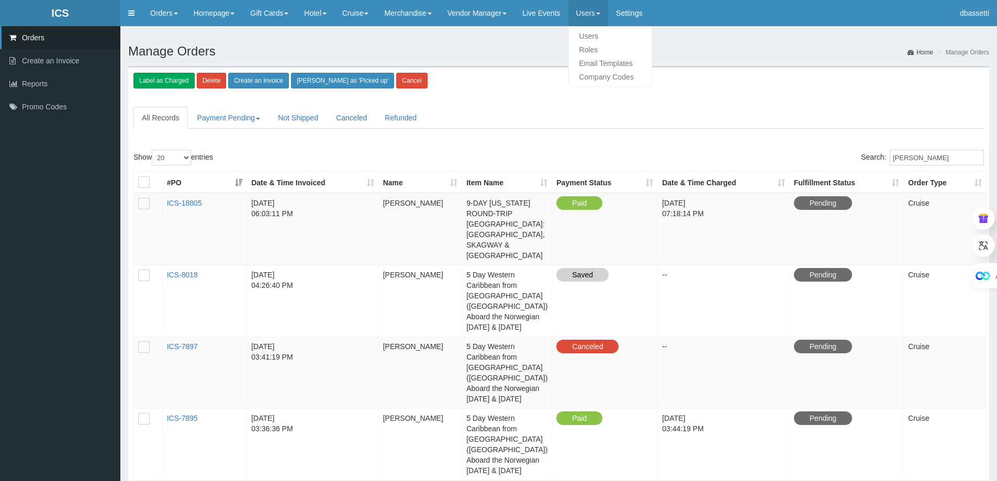
click at [593, 10] on link "Users" at bounding box center [588, 13] width 40 height 26
click at [602, 38] on link "Users" at bounding box center [610, 36] width 83 height 14
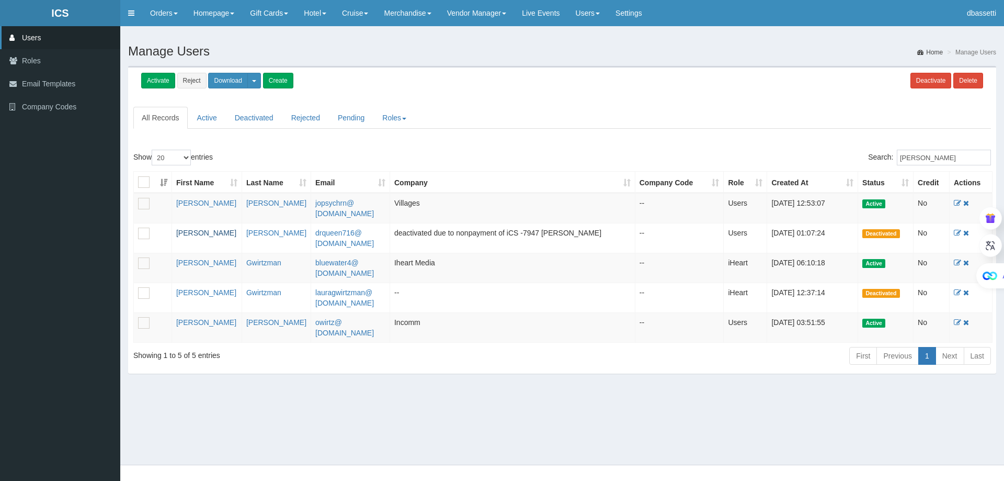
click at [204, 232] on link "[PERSON_NAME]" at bounding box center [206, 233] width 60 height 8
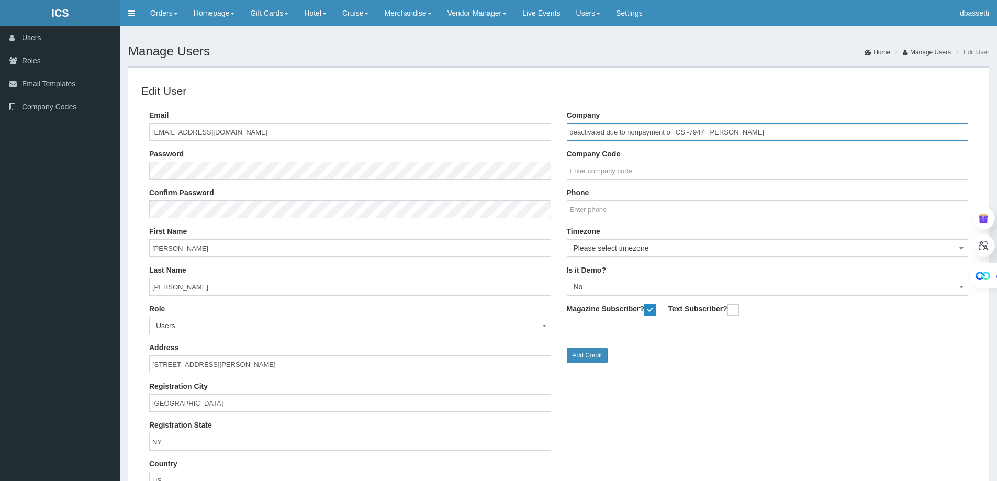
click at [696, 134] on input "deactivated due to nonpayment of iCS -7947 [PERSON_NAME]" at bounding box center [768, 132] width 402 height 18
type input "deactivated due to nonpayment of iCS -7897 [PERSON_NAME]"
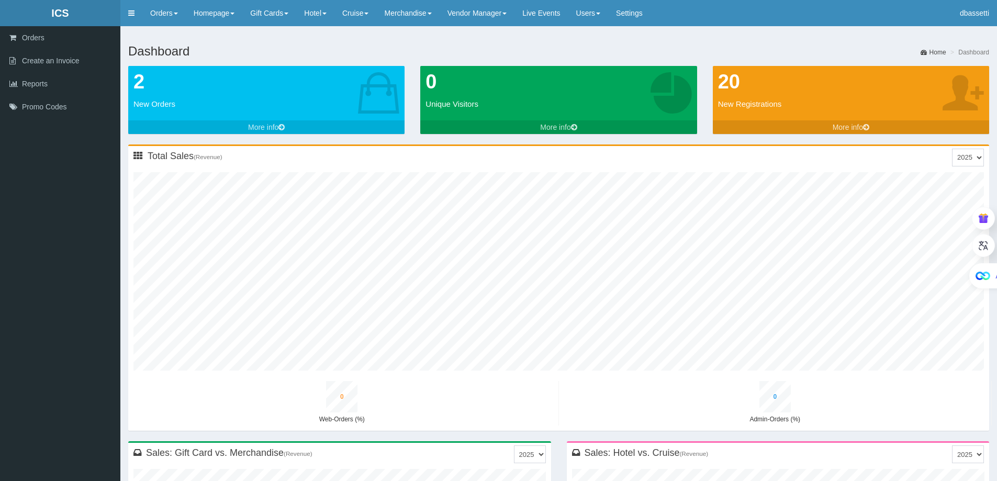
type input "2"
type input "66"
type input "11"
type input "58"
type input "2"
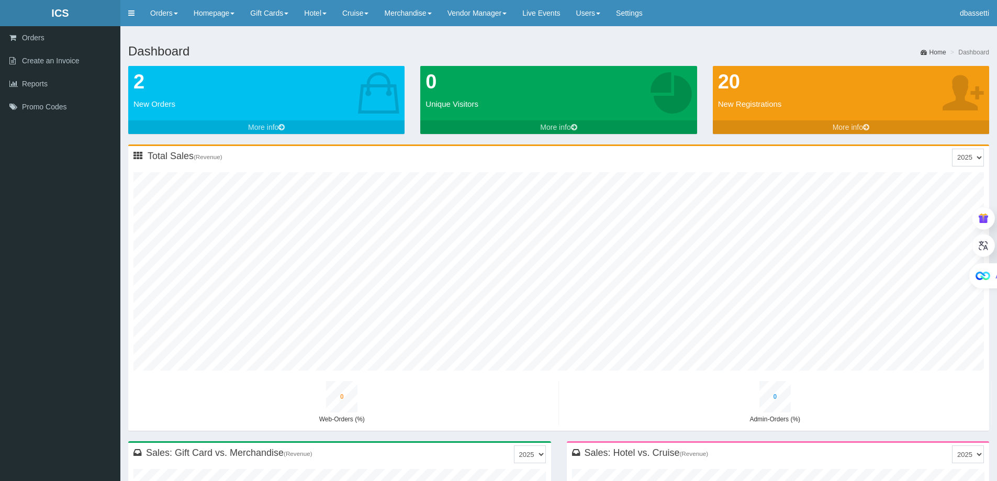
type input "67"
click at [160, 32] on link "Orders" at bounding box center [184, 36] width 83 height 14
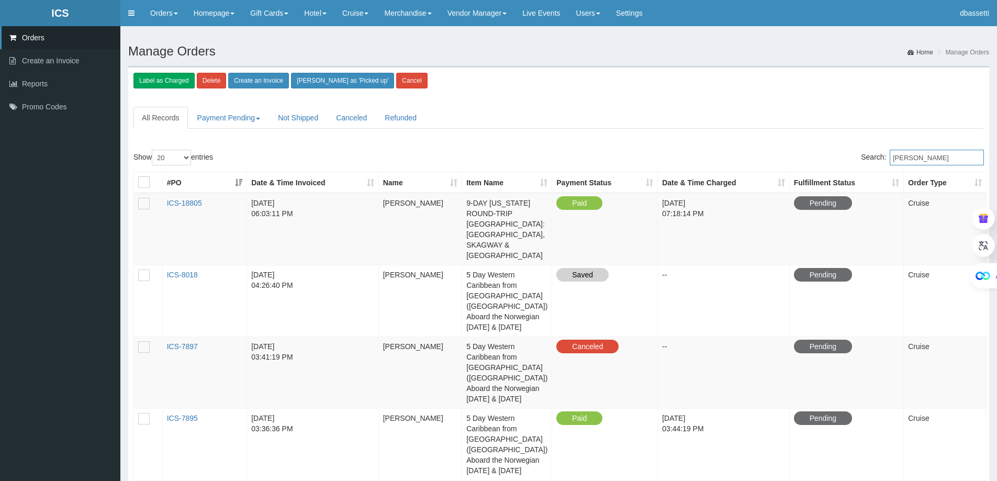
drag, startPoint x: 948, startPoint y: 159, endPoint x: 752, endPoint y: 132, distance: 197.4
click at [752, 132] on div "Label as Charged Delete Create an Invoice [PERSON_NAME] as 'Picked up' Cancel A…" at bounding box center [558, 477] width 861 height 822
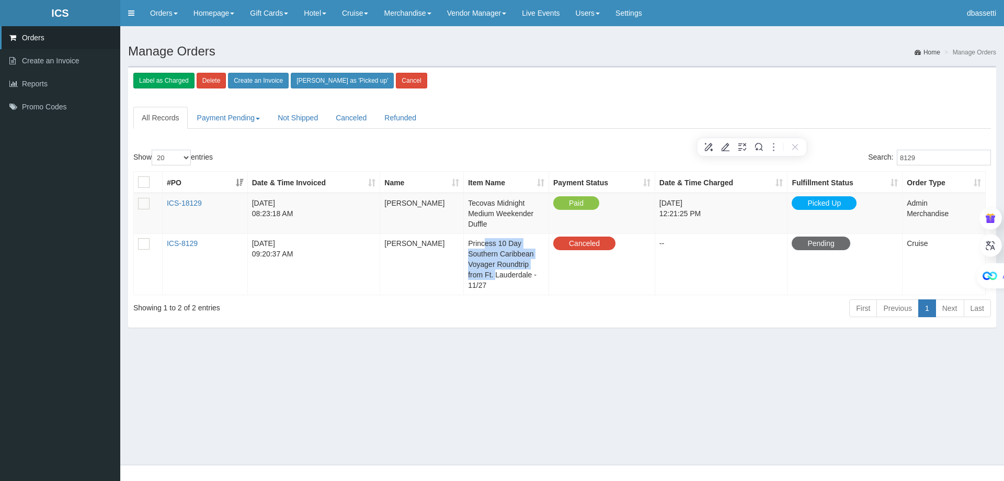
drag, startPoint x: 486, startPoint y: 242, endPoint x: 493, endPoint y: 284, distance: 43.0
click at [497, 278] on td "Princess 10 Day Southern Caribbean Voyager Roundtrip from Ft. Lauderdale - 11/27" at bounding box center [506, 263] width 85 height 61
click at [513, 251] on td "Princess 10 Day Southern Caribbean Voyager Roundtrip from Ft. Lauderdale - 11/27" at bounding box center [506, 263] width 85 height 61
drag, startPoint x: 922, startPoint y: 158, endPoint x: 869, endPoint y: 153, distance: 52.6
click at [870, 153] on label "Search: 8129" at bounding box center [929, 158] width 123 height 16
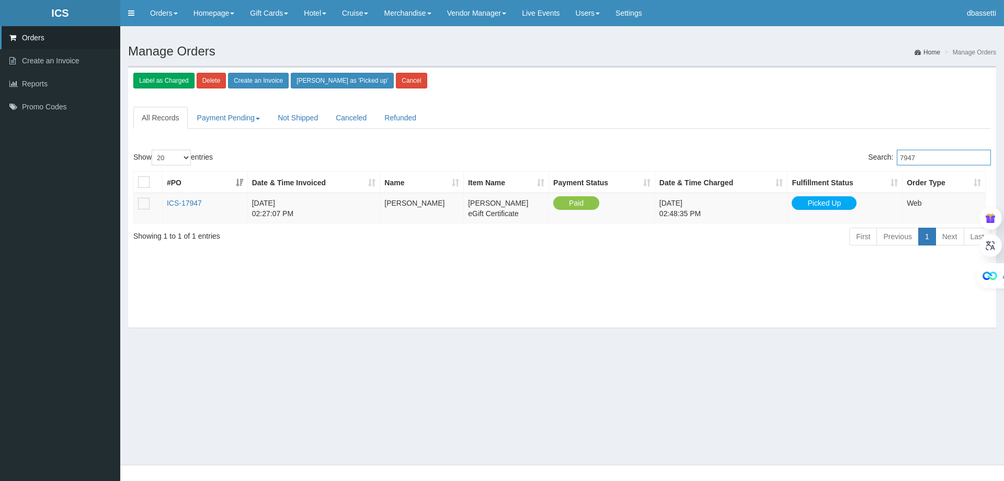
drag, startPoint x: 946, startPoint y: 156, endPoint x: 897, endPoint y: 153, distance: 48.8
click at [897, 153] on input "7947" at bounding box center [944, 158] width 94 height 16
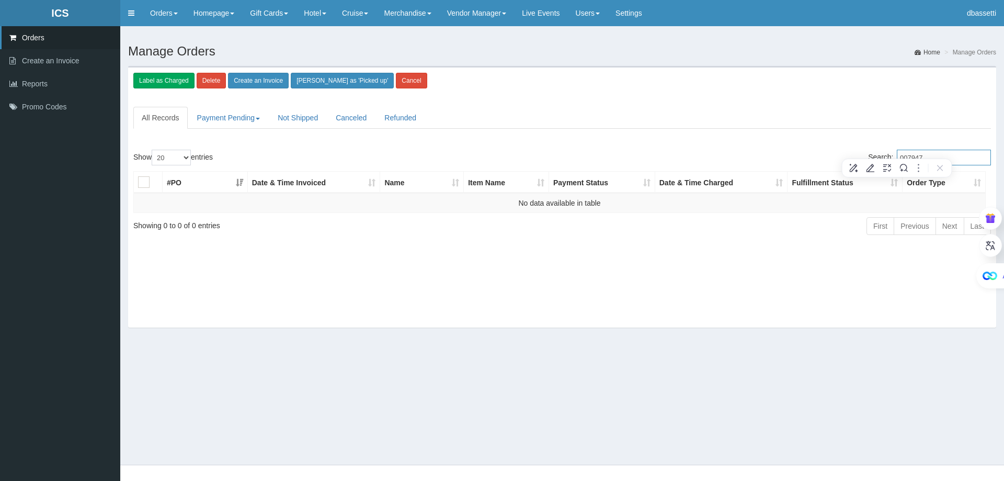
type input "007947"
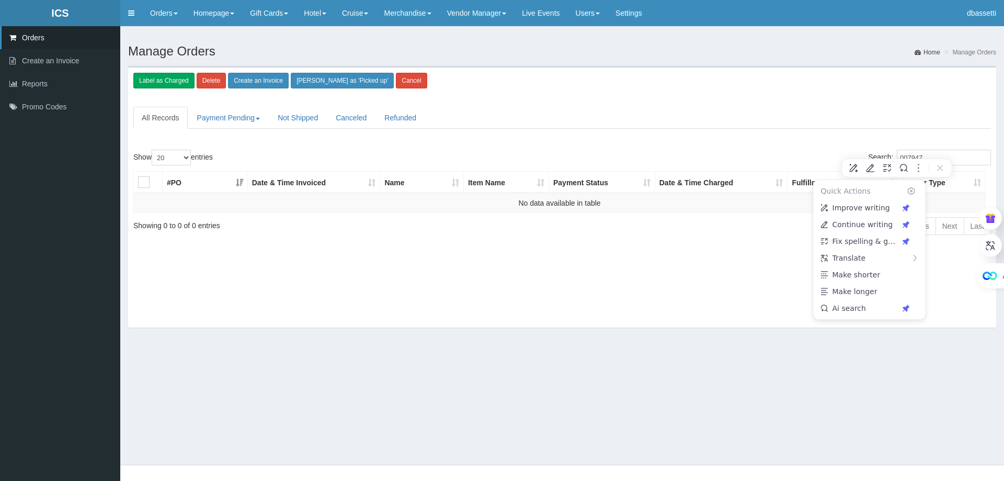
click at [951, 163] on div "Quick Actions Improve writing Continue writing Fix spelling & grammar Translate…" at bounding box center [897, 168] width 110 height 19
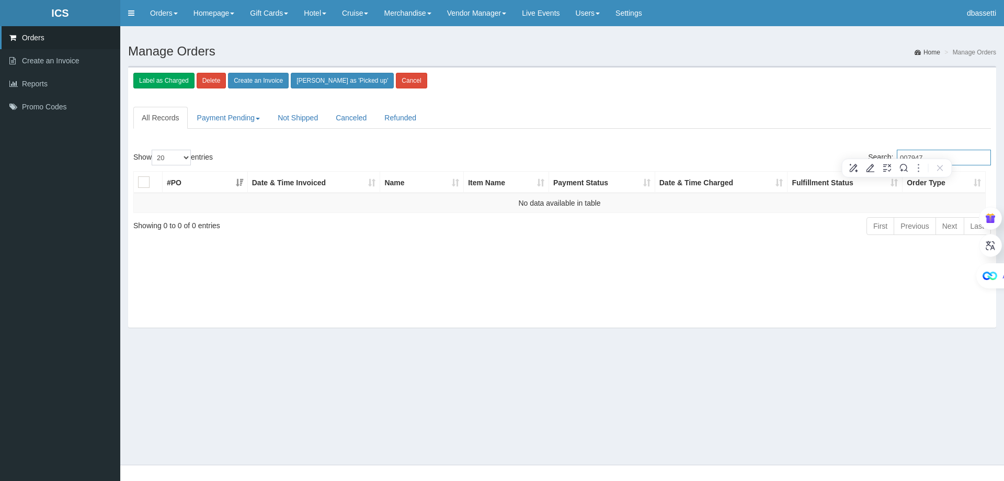
click at [953, 155] on input "007947" at bounding box center [944, 158] width 94 height 16
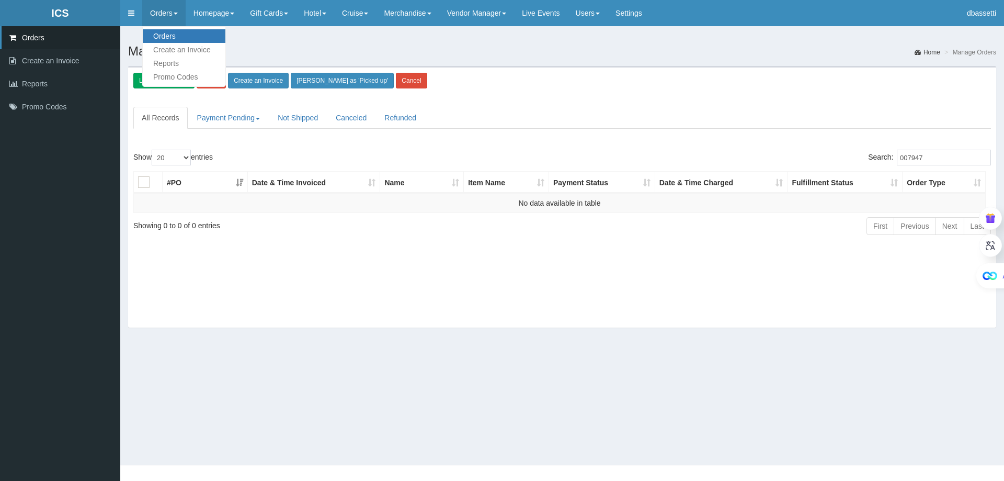
click at [165, 35] on link "Orders" at bounding box center [184, 36] width 83 height 14
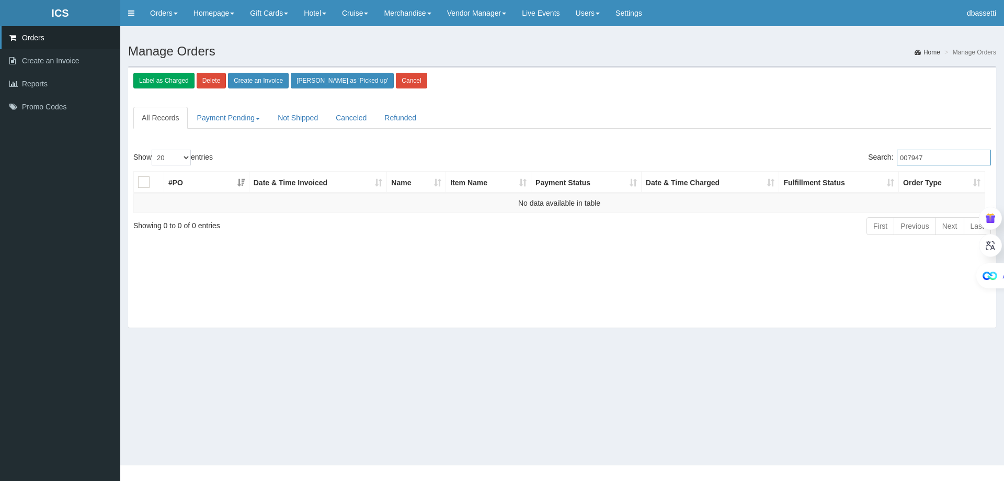
drag, startPoint x: 938, startPoint y: 157, endPoint x: 767, endPoint y: 144, distance: 172.1
click at [767, 144] on div "Label as Charged Delete Create an Invoice [PERSON_NAME] as 'Picked up' Cancel A…" at bounding box center [562, 197] width 868 height 262
drag, startPoint x: 935, startPoint y: 154, endPoint x: 853, endPoint y: 155, distance: 82.7
click at [853, 155] on div "Search: ICS8129" at bounding box center [780, 159] width 421 height 18
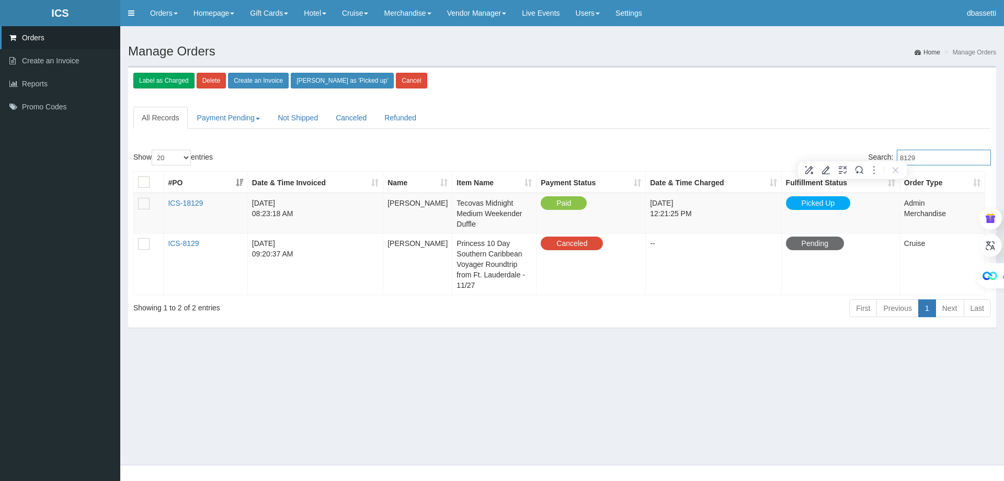
drag, startPoint x: 921, startPoint y: 158, endPoint x: 852, endPoint y: 154, distance: 69.7
click at [852, 154] on div "Search: 8129" at bounding box center [780, 159] width 421 height 18
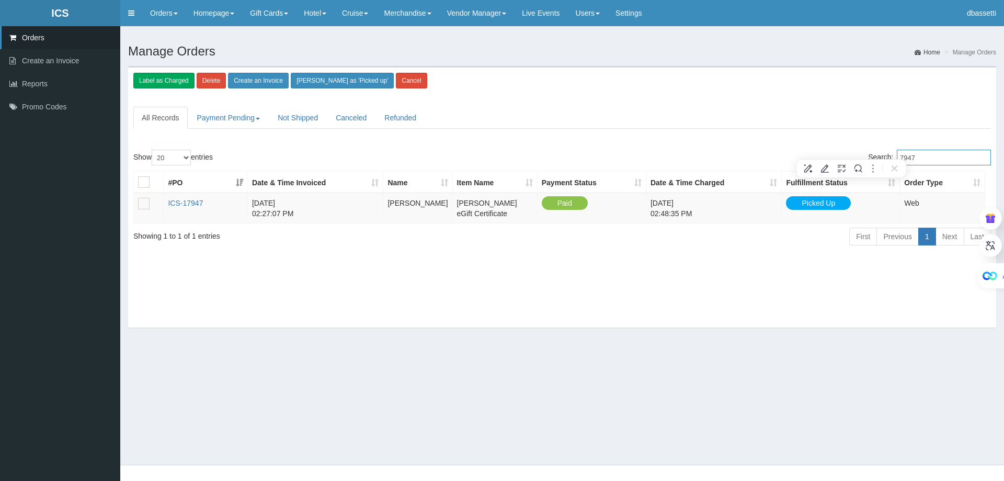
type input "7947"
drag, startPoint x: 956, startPoint y: 163, endPoint x: 898, endPoint y: 154, distance: 58.1
click at [898, 154] on input "7947" at bounding box center [944, 158] width 94 height 16
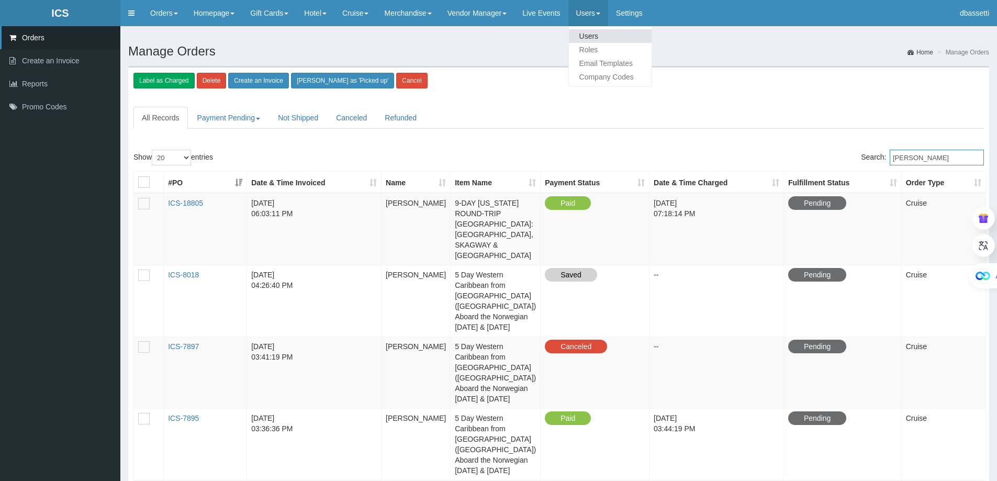
type input "[PERSON_NAME]"
click at [603, 36] on link "Users" at bounding box center [610, 36] width 83 height 14
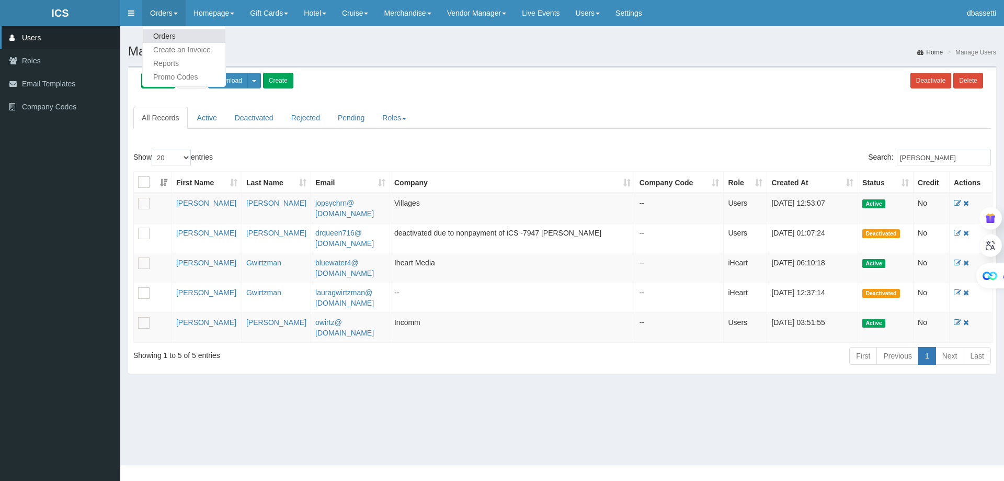
click at [163, 30] on link "Orders" at bounding box center [184, 36] width 83 height 14
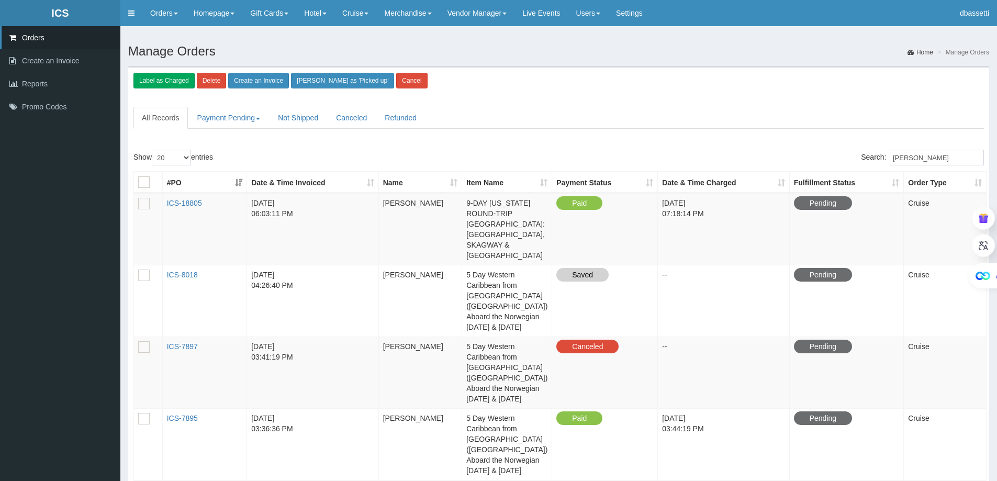
scroll to position [52, 0]
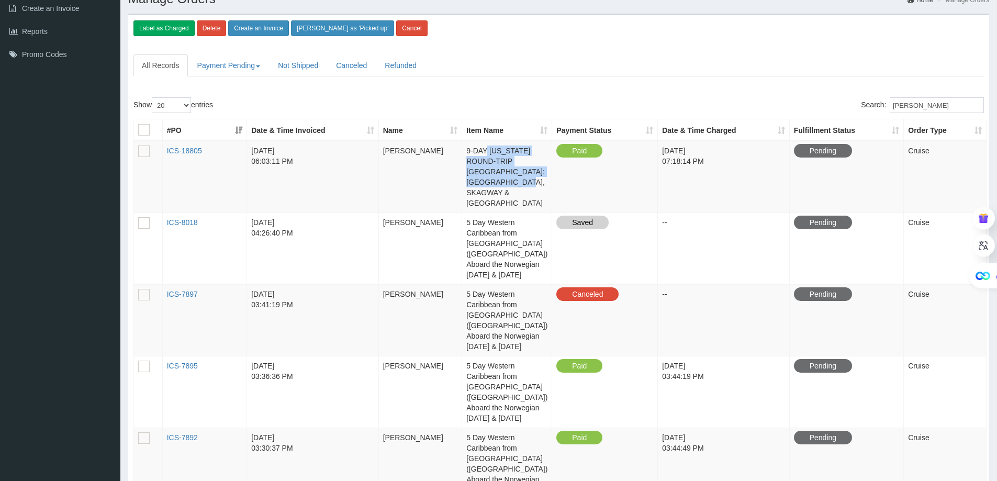
drag, startPoint x: 522, startPoint y: 193, endPoint x: 487, endPoint y: 147, distance: 57.4
click at [487, 147] on td "9-DAY [US_STATE] ROUND-TRIP [GEOGRAPHIC_DATA]: [GEOGRAPHIC_DATA], SKAGWAY & [GE…" at bounding box center [507, 177] width 90 height 72
click at [493, 164] on td "9-DAY [US_STATE] ROUND-TRIP [GEOGRAPHIC_DATA]: [GEOGRAPHIC_DATA], SKAGWAY & [GE…" at bounding box center [507, 177] width 90 height 72
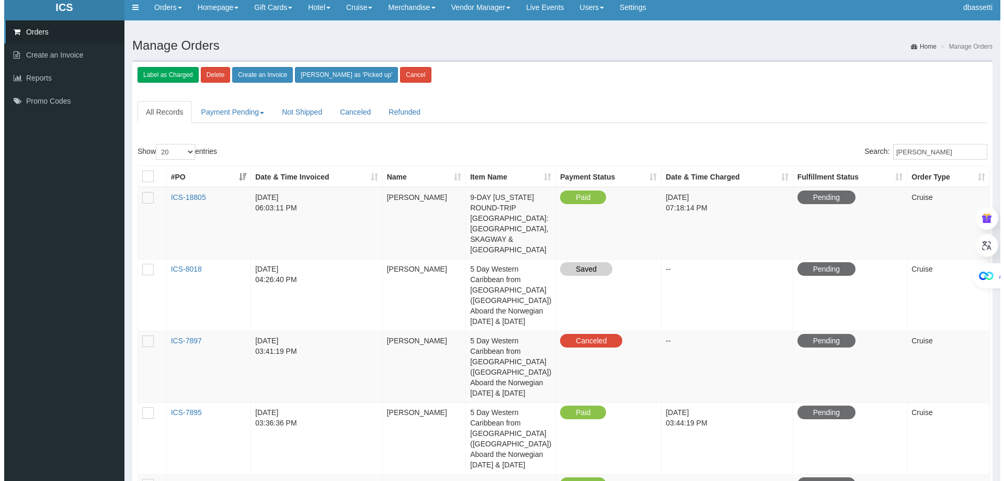
scroll to position [0, 0]
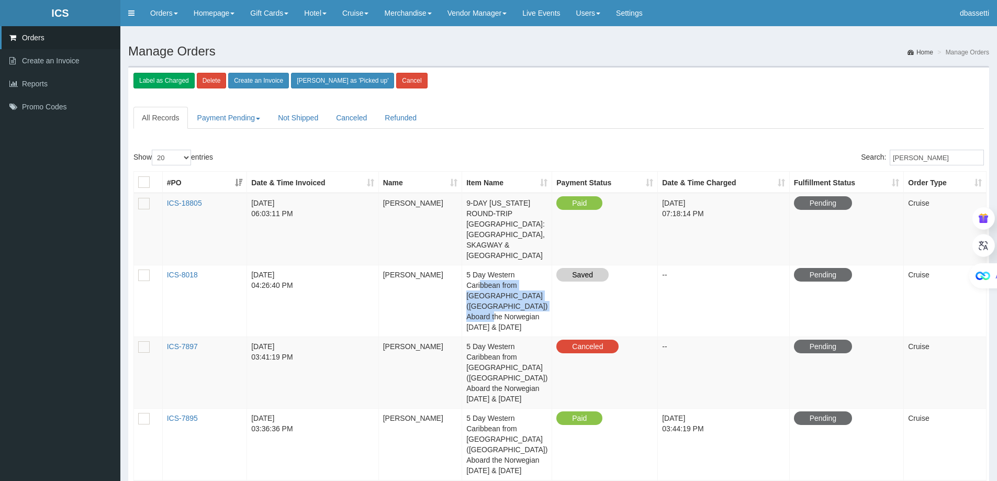
drag, startPoint x: 500, startPoint y: 310, endPoint x: 482, endPoint y: 271, distance: 42.6
click at [482, 271] on td "5 Day Western Caribbean from [GEOGRAPHIC_DATA] ([GEOGRAPHIC_DATA]) Aboard the N…" at bounding box center [507, 301] width 90 height 72
click at [490, 275] on td "5 Day Western Caribbean from [GEOGRAPHIC_DATA] ([GEOGRAPHIC_DATA]) Aboard the N…" at bounding box center [507, 301] width 90 height 72
click at [191, 270] on link "ICS-8018" at bounding box center [182, 274] width 31 height 8
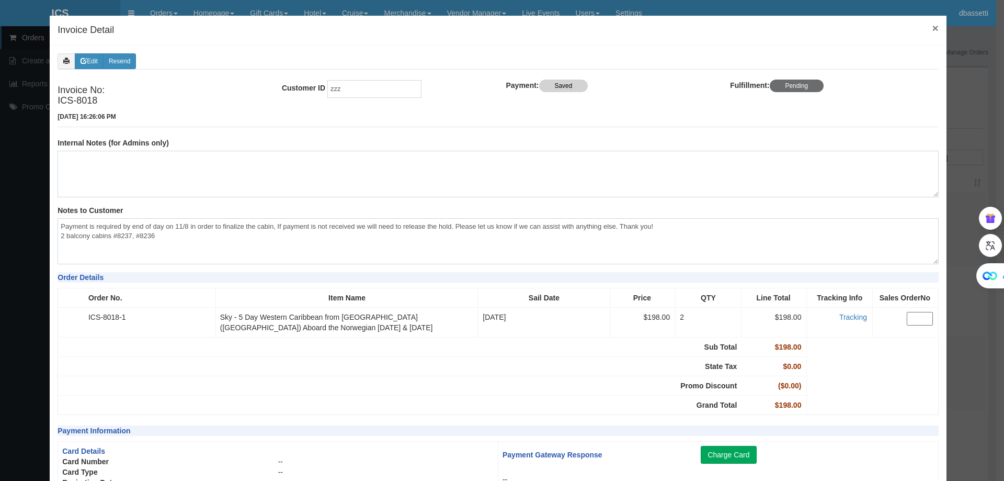
click at [932, 29] on span "×" at bounding box center [935, 28] width 6 height 12
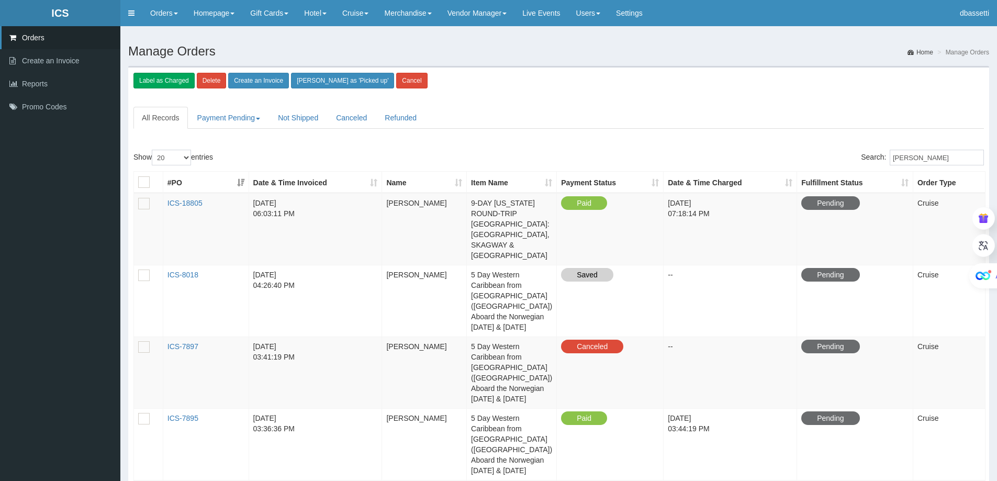
click at [556, 100] on div at bounding box center [558, 101] width 850 height 10
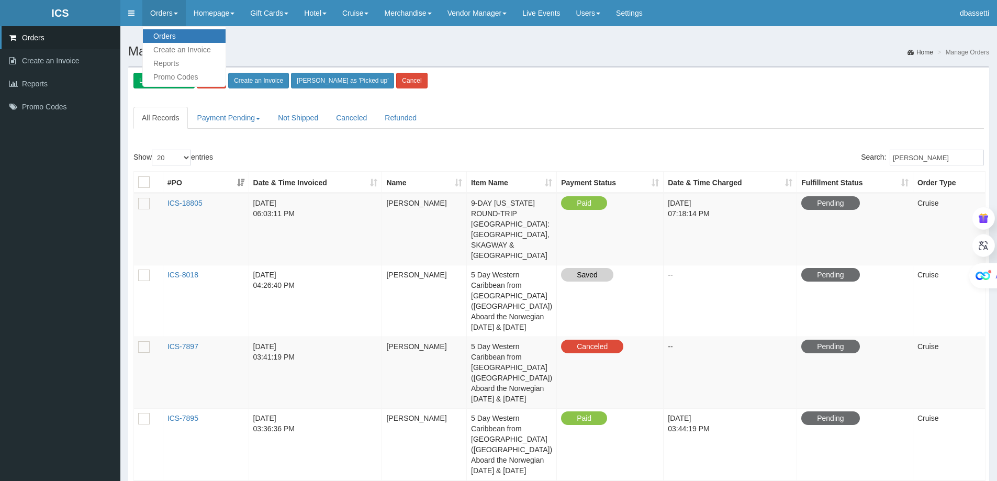
click at [173, 32] on link "Orders" at bounding box center [184, 36] width 83 height 14
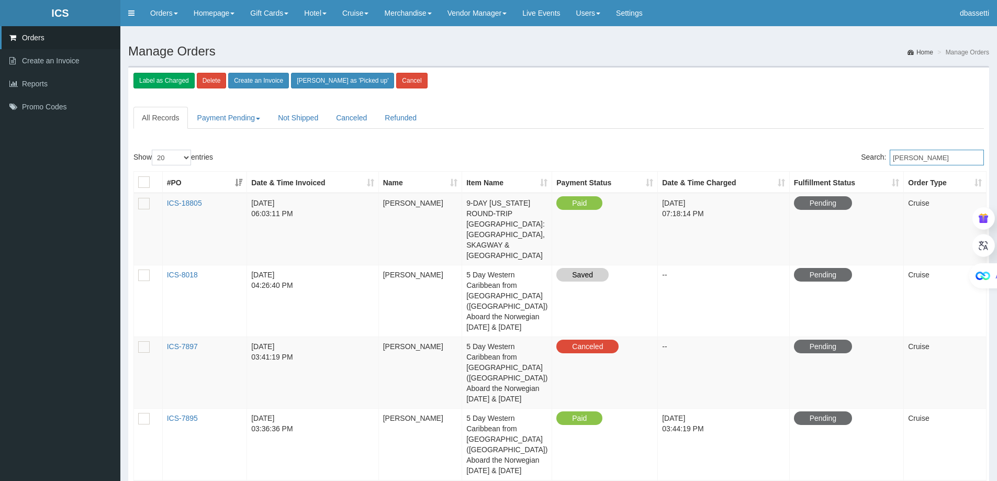
drag, startPoint x: 944, startPoint y: 155, endPoint x: 851, endPoint y: 156, distance: 93.1
click at [851, 156] on div "Search: [PERSON_NAME]" at bounding box center [775, 159] width 417 height 18
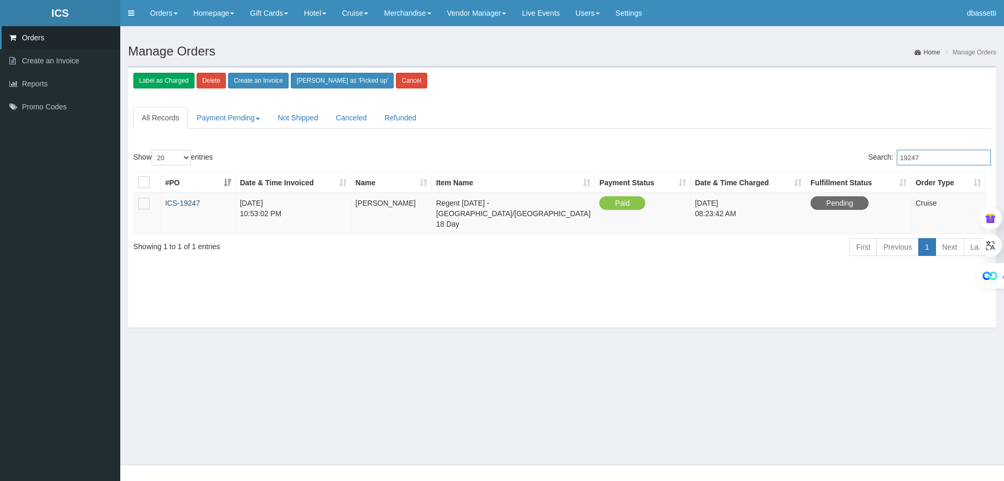
type input "19247"
click at [194, 200] on link "ICS-19247" at bounding box center [182, 203] width 35 height 8
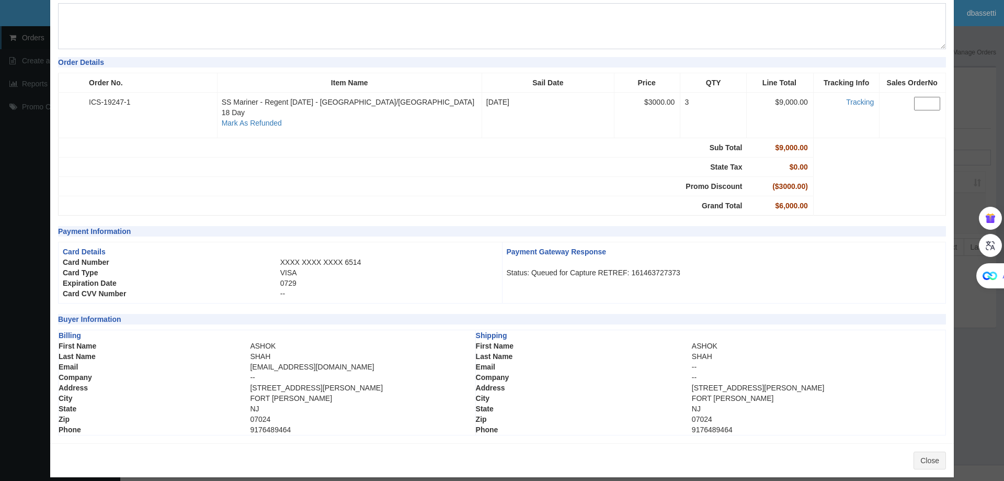
scroll to position [217, 0]
